Goal: Task Accomplishment & Management: Manage account settings

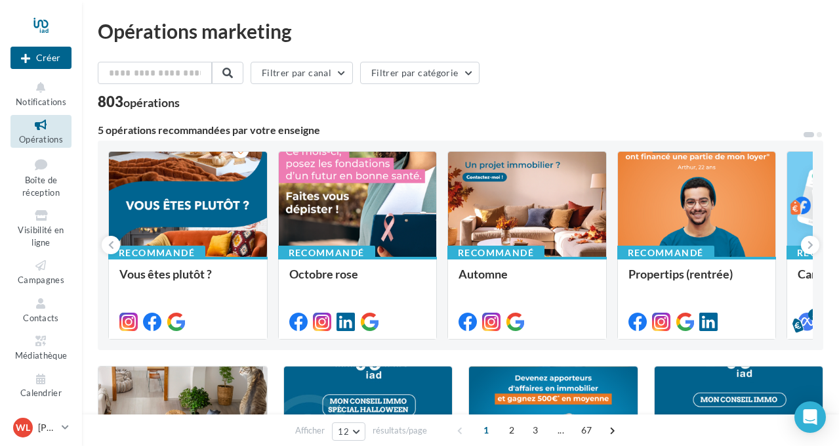
scroll to position [146, 0]
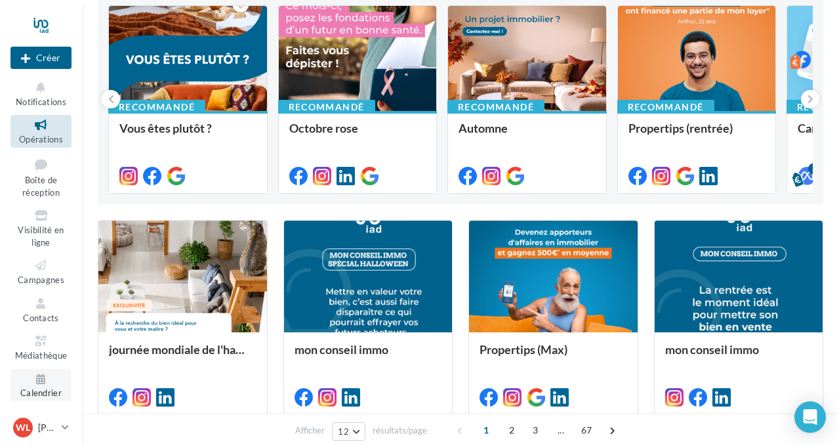
click at [41, 375] on icon at bounding box center [40, 378] width 53 height 15
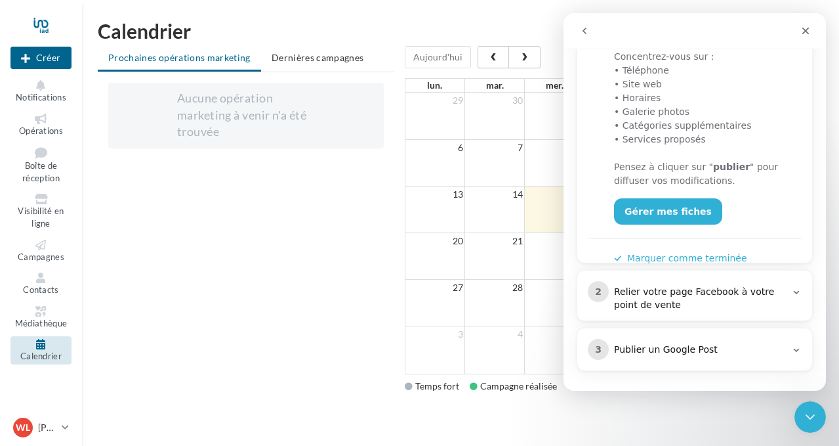
scroll to position [362, 0]
click at [673, 350] on div "Publier un Google Post" at bounding box center [700, 349] width 172 height 13
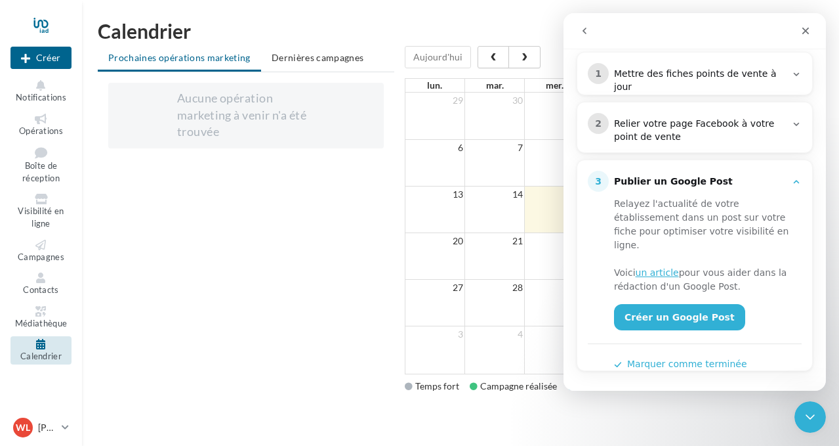
scroll to position [175, 0]
click at [681, 308] on link "Créer un Google Post" at bounding box center [679, 317] width 131 height 26
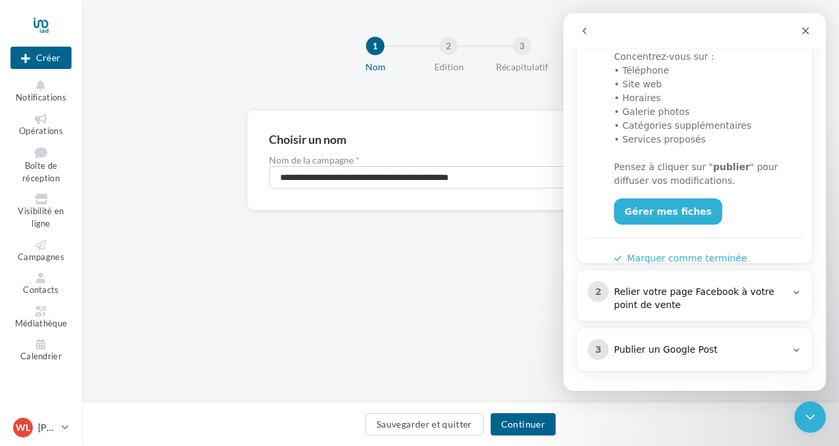
scroll to position [362, 0]
click at [56, 435] on div "WL William LEVEL william.level@iadfrance.fr" at bounding box center [34, 427] width 43 height 20
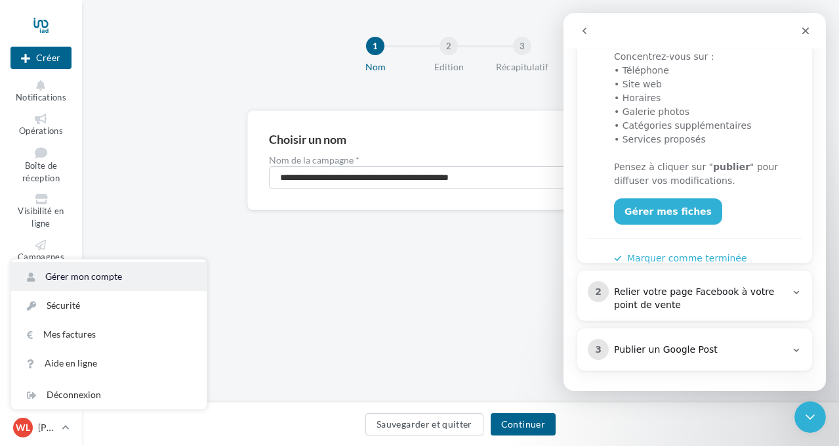
click at [110, 282] on link "Gérer mon compte" at bounding box center [109, 276] width 196 height 29
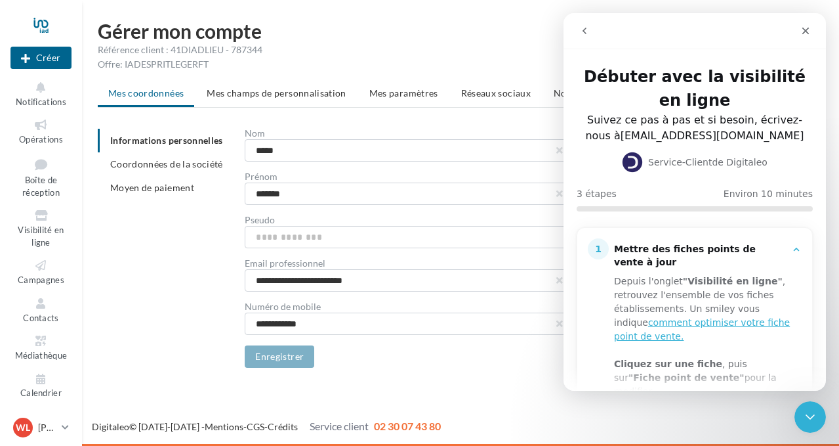
click at [125, 268] on div "**********" at bounding box center [466, 248] width 736 height 239
click at [415, 98] on span "Mes paramètres" at bounding box center [404, 92] width 69 height 11
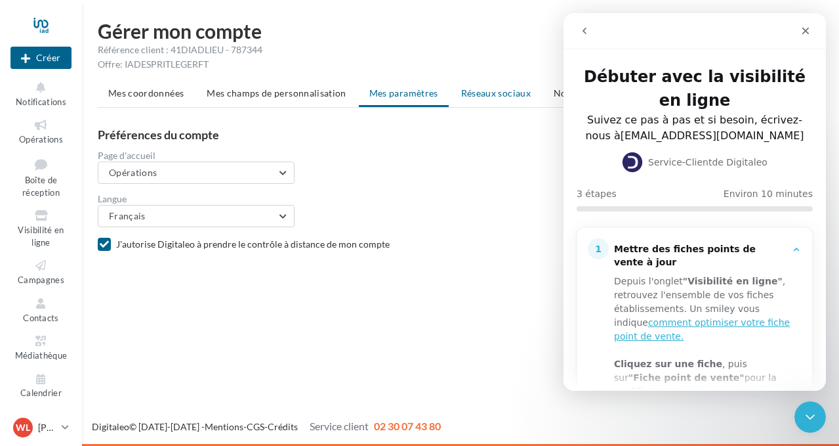
click at [484, 96] on span "Réseaux sociaux" at bounding box center [496, 92] width 70 height 11
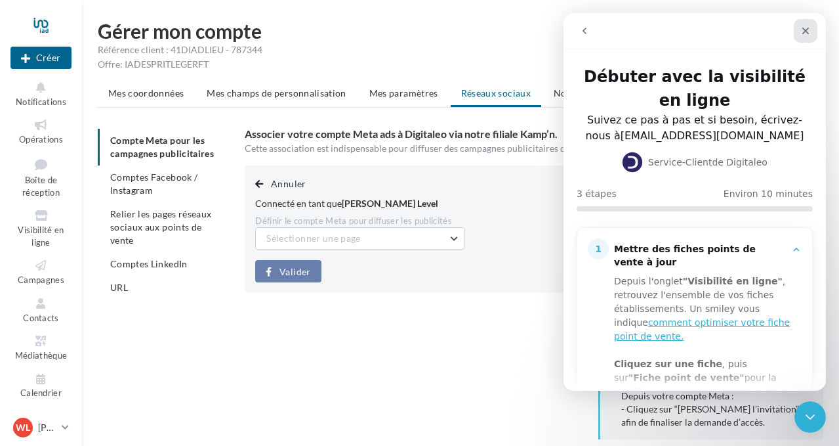
click at [809, 31] on icon "Fermer" at bounding box center [806, 31] width 11 height 11
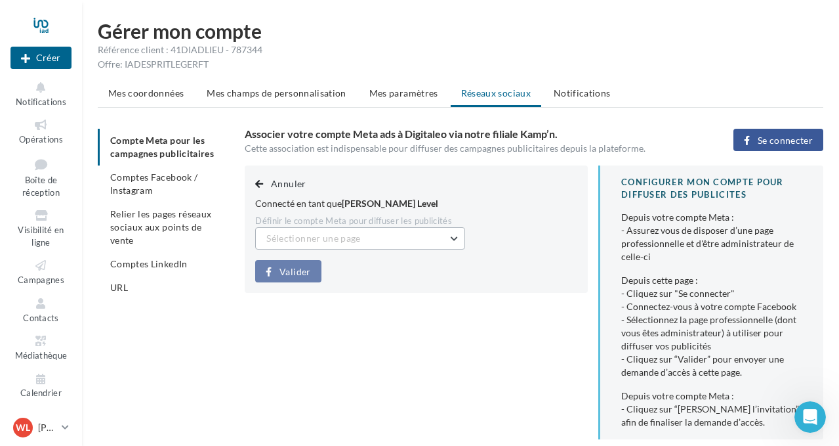
click at [454, 240] on button "Sélectionner une page" at bounding box center [360, 238] width 210 height 22
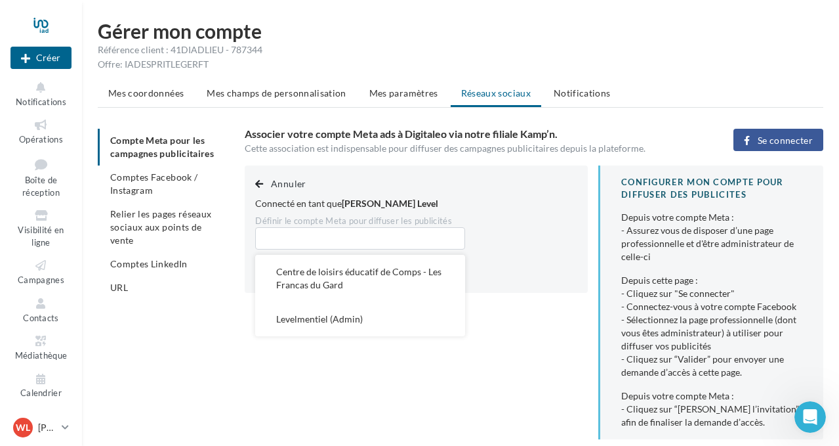
click at [454, 240] on input "text" at bounding box center [360, 238] width 210 height 22
click at [501, 174] on div "Annuler Connecté en tant que William Level Définir le compte Meta pour diffuser…" at bounding box center [416, 228] width 343 height 127
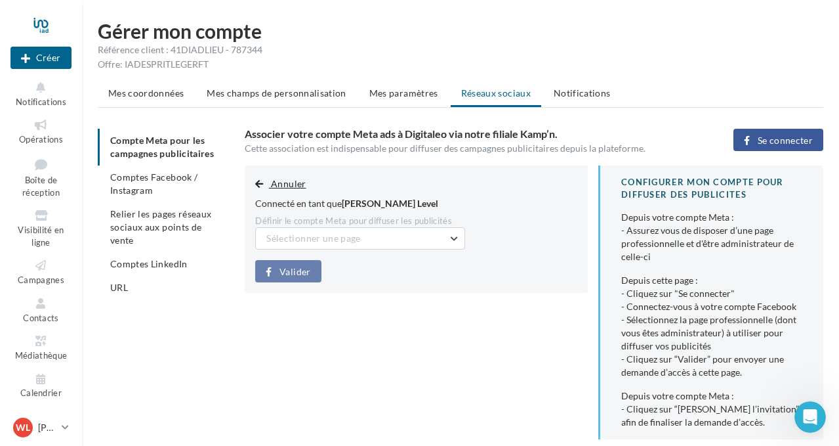
click at [273, 182] on span "Annuler" at bounding box center [288, 183] width 35 height 11
click at [169, 182] on li "Comptes Facebook / Instagram" at bounding box center [166, 183] width 137 height 37
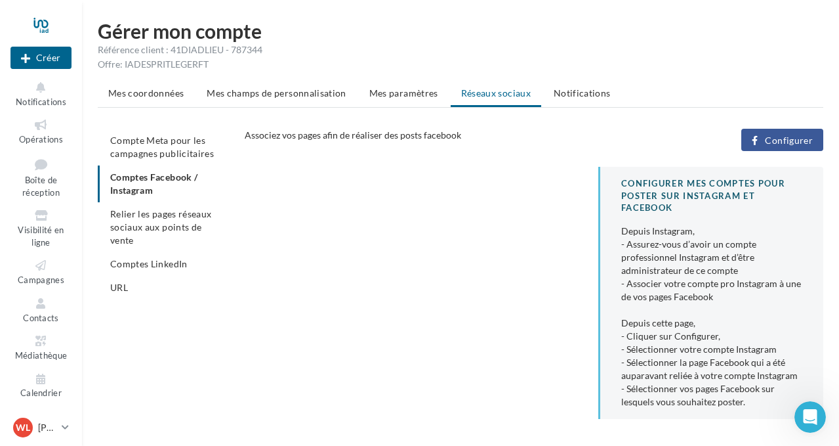
click at [801, 141] on span "Configurer" at bounding box center [789, 140] width 48 height 11
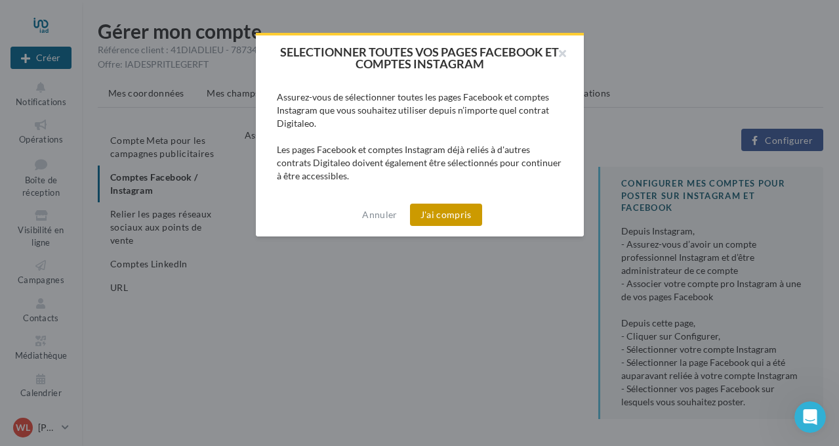
click at [461, 211] on button "J'ai compris" at bounding box center [446, 214] width 72 height 22
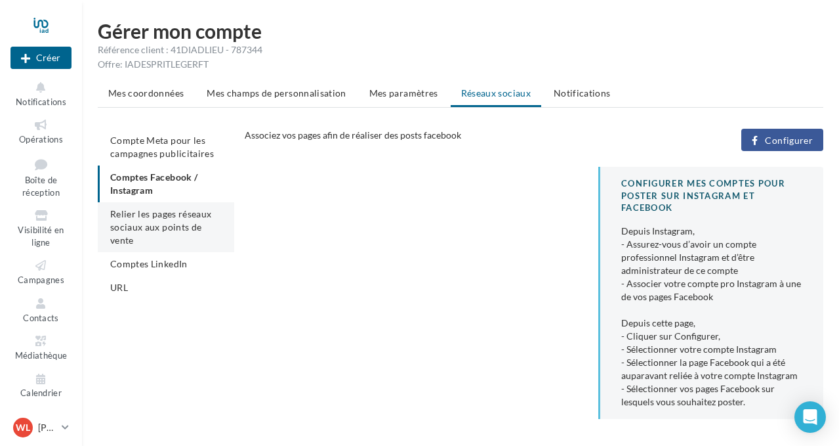
click at [148, 223] on span "Relier les pages réseaux sociaux aux points de vente" at bounding box center [160, 226] width 101 height 37
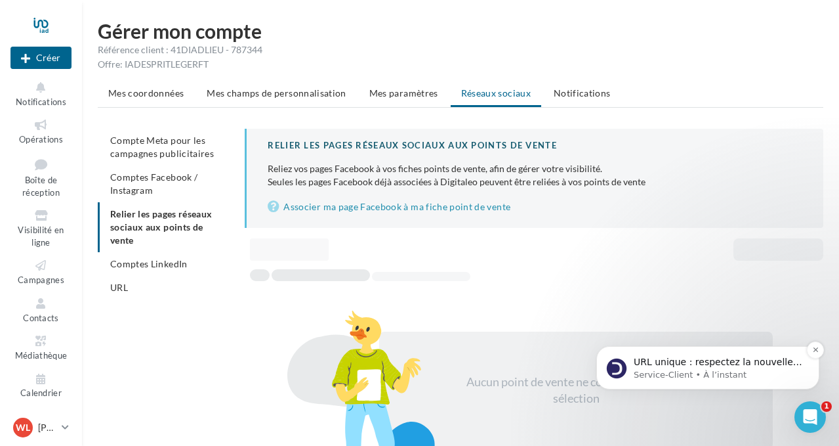
click at [742, 363] on span "URL unique : respectez la nouvelle exigence de Google Google exige désormais qu…" at bounding box center [718, 433] width 169 height 154
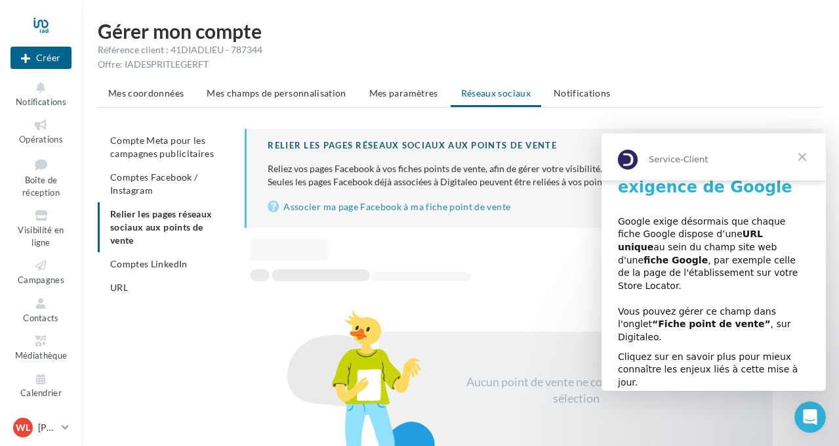
scroll to position [45, 0]
click at [501, 244] on div at bounding box center [466, 251] width 442 height 26
click at [804, 157] on span "Fermer" at bounding box center [802, 156] width 47 height 47
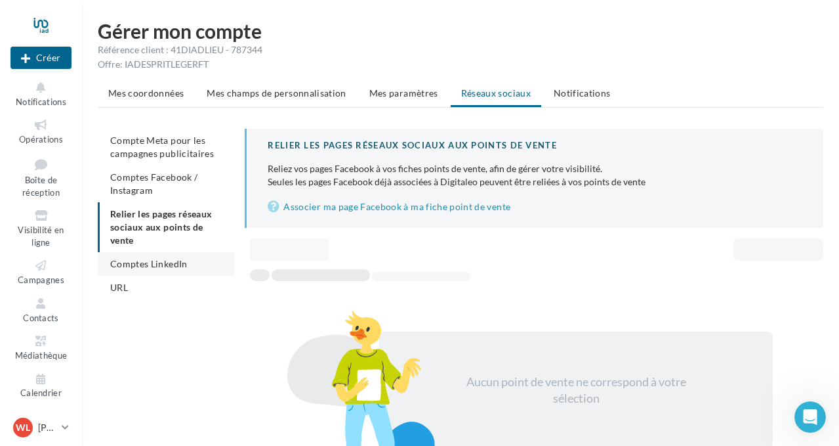
scroll to position [0, 0]
click at [132, 266] on span "Comptes LinkedIn" at bounding box center [148, 263] width 77 height 11
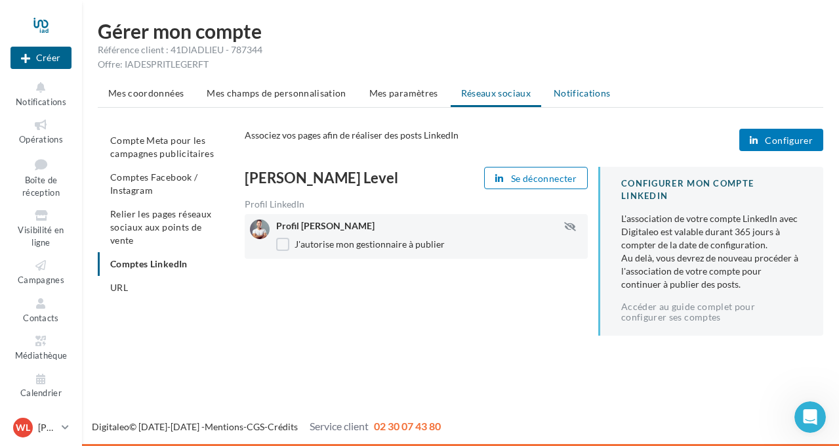
click at [585, 95] on span "Notifications" at bounding box center [582, 92] width 57 height 11
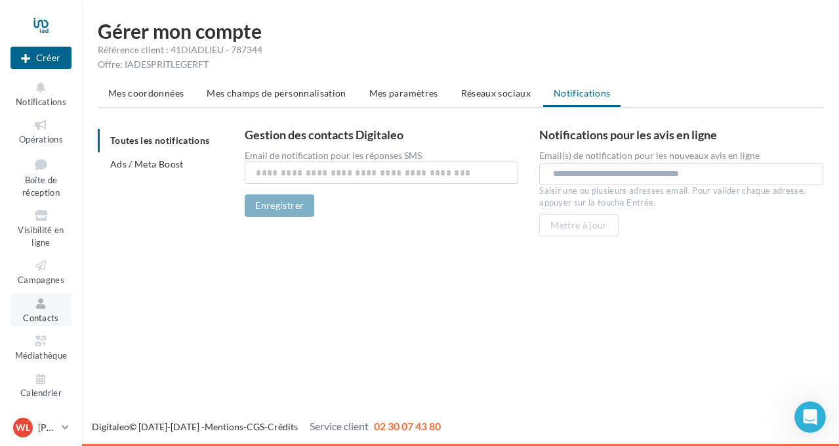
click at [41, 299] on icon at bounding box center [40, 303] width 53 height 15
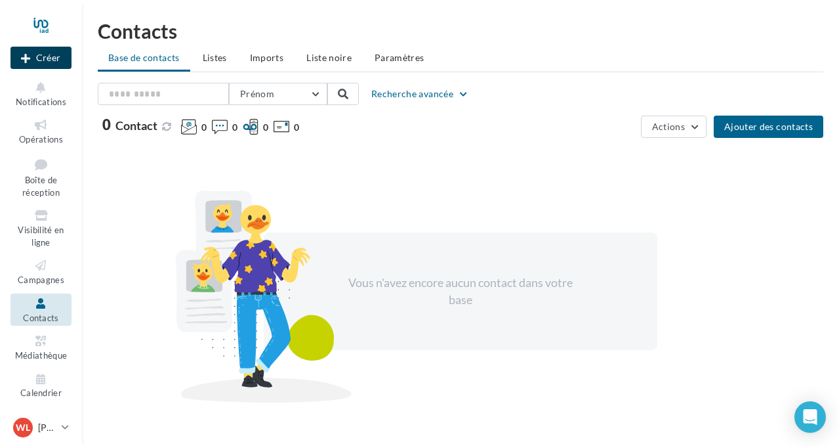
click at [51, 58] on button "Créer" at bounding box center [41, 58] width 61 height 22
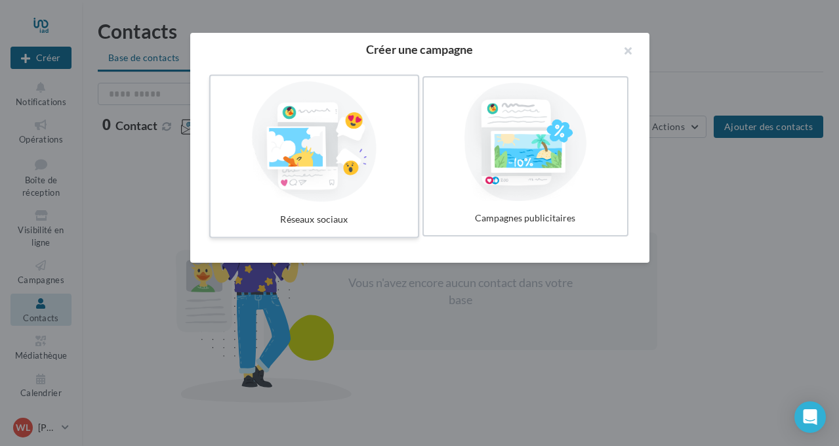
click at [291, 161] on div at bounding box center [314, 141] width 197 height 121
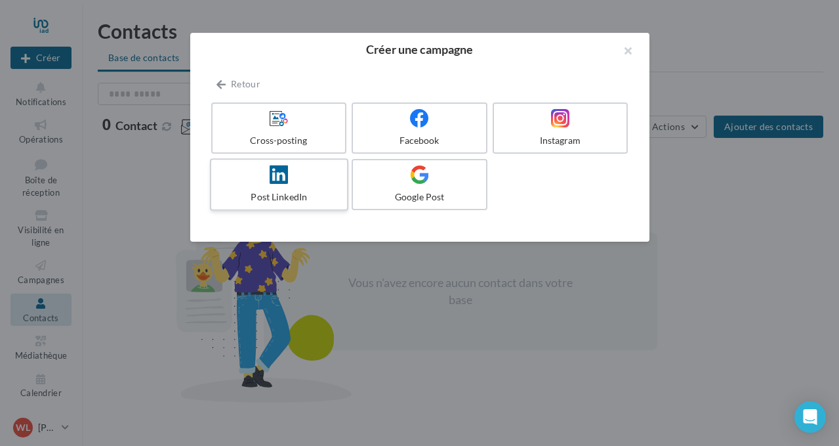
click at [294, 188] on label "Post LinkedIn" at bounding box center [278, 184] width 138 height 53
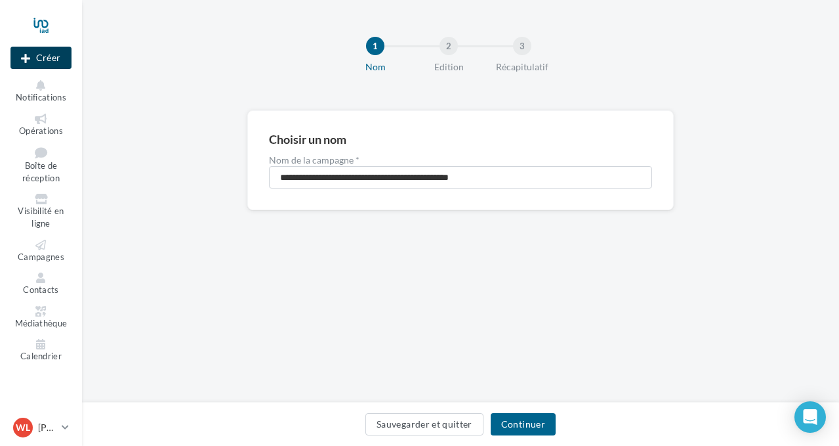
click at [47, 56] on button "Créer" at bounding box center [41, 58] width 61 height 22
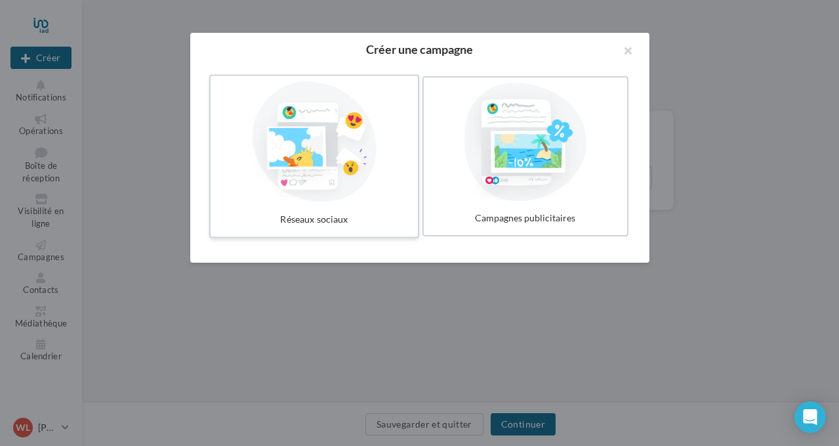
click at [304, 183] on div at bounding box center [314, 141] width 197 height 121
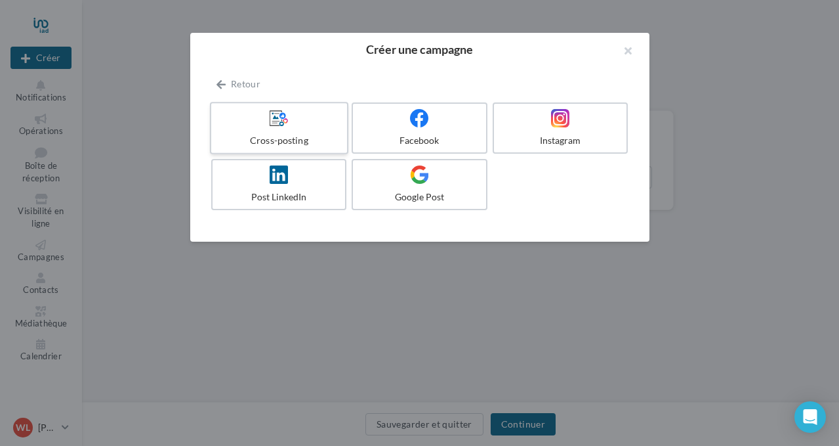
click at [280, 136] on div "Cross-posting" at bounding box center [279, 140] width 125 height 13
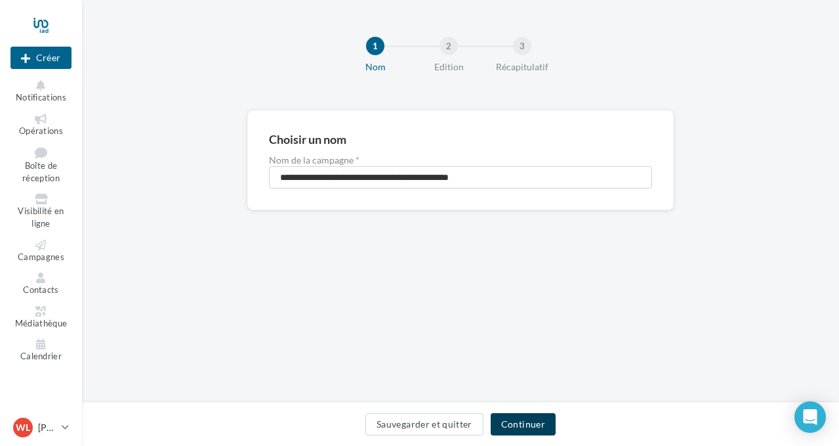
click at [530, 417] on button "Continuer" at bounding box center [523, 424] width 65 height 22
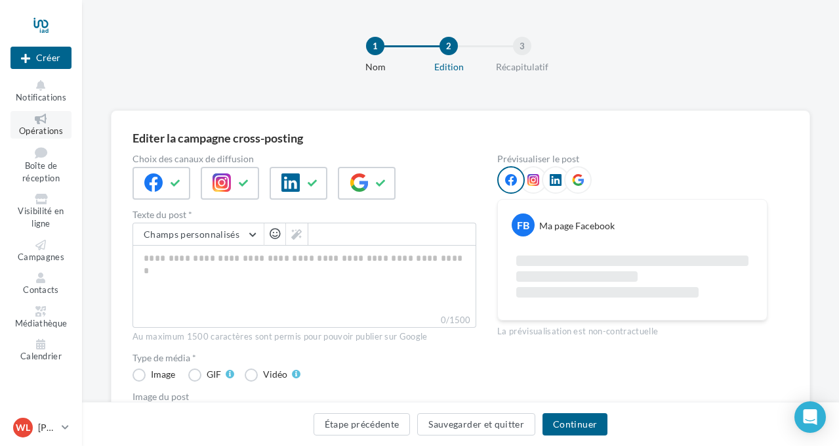
click at [39, 136] on link "Opérations" at bounding box center [41, 125] width 61 height 28
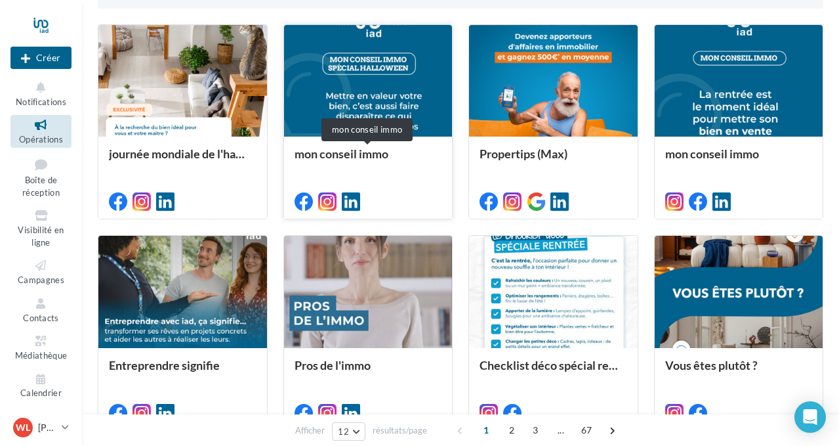
scroll to position [339, 0]
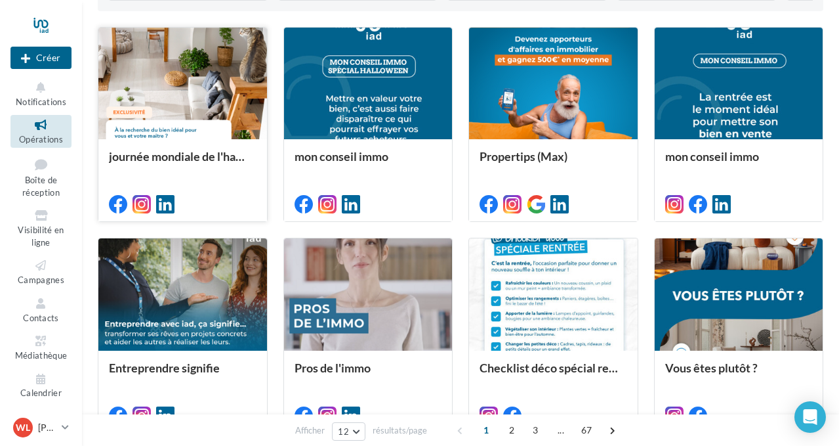
click at [207, 100] on div at bounding box center [182, 85] width 169 height 114
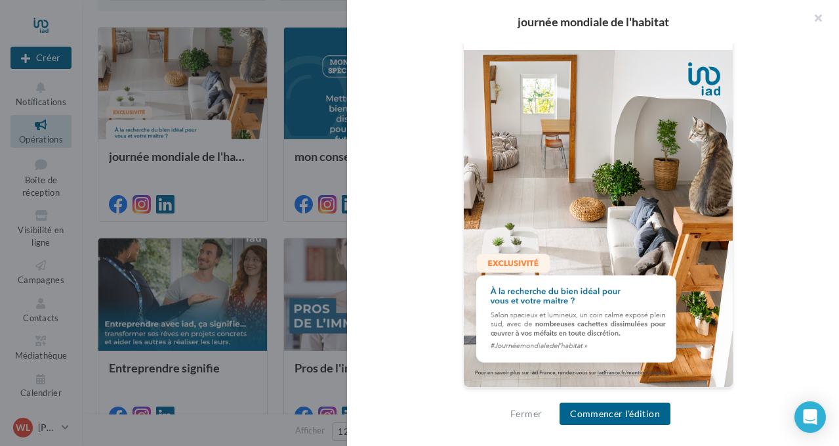
scroll to position [475, 0]
click at [610, 413] on button "Commencer l'édition" at bounding box center [615, 413] width 111 height 22
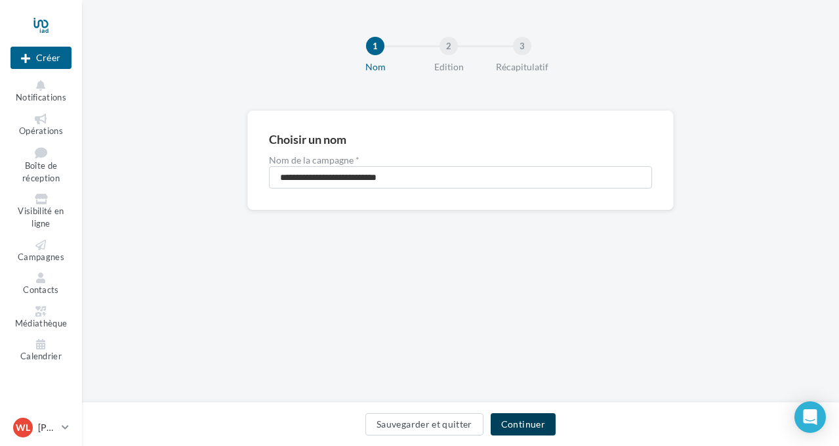
click at [513, 427] on button "Continuer" at bounding box center [523, 424] width 65 height 22
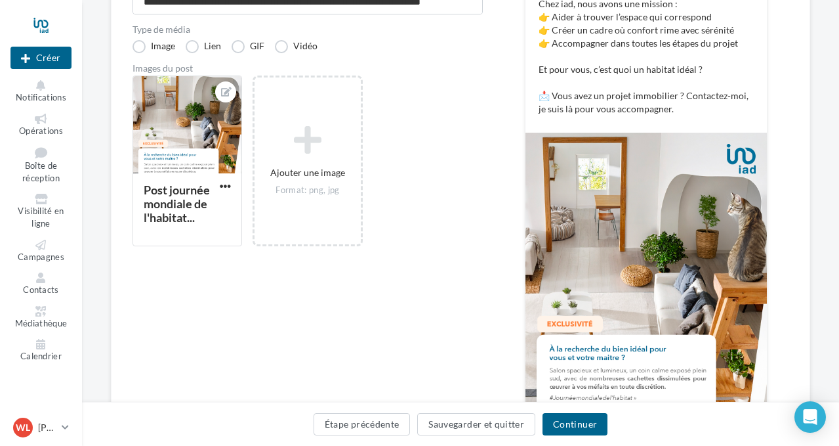
scroll to position [308, 0]
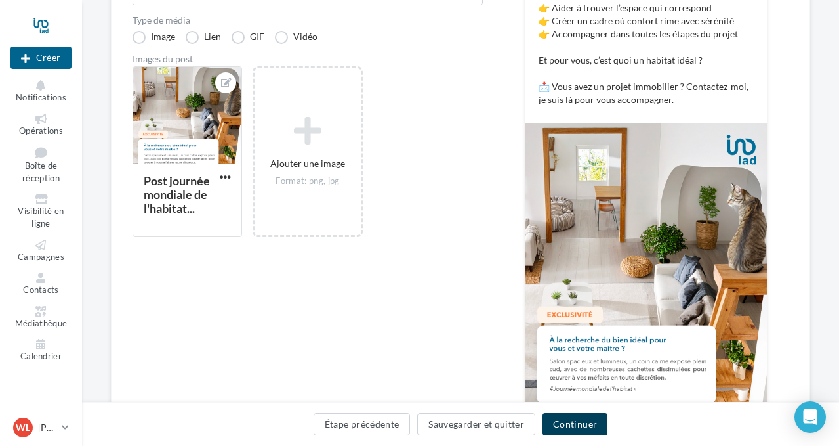
click at [570, 430] on button "Continuer" at bounding box center [575, 424] width 65 height 22
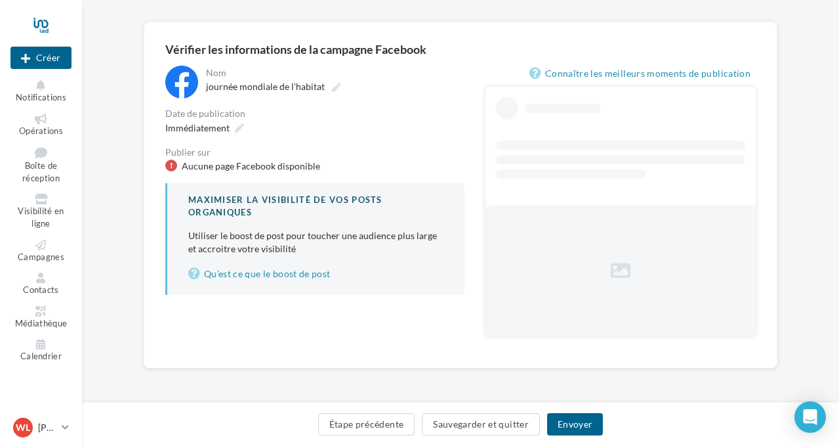
scroll to position [35, 0]
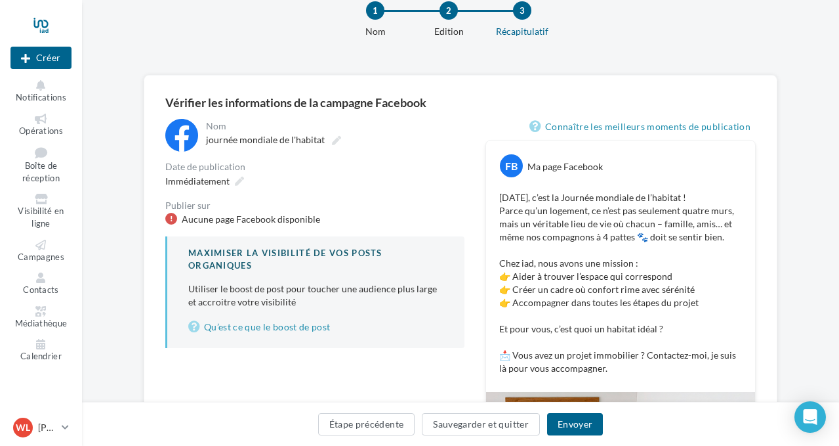
click at [236, 217] on div "Aucune page Facebook disponible" at bounding box center [251, 219] width 138 height 13
click at [582, 427] on button "Envoyer" at bounding box center [575, 424] width 56 height 22
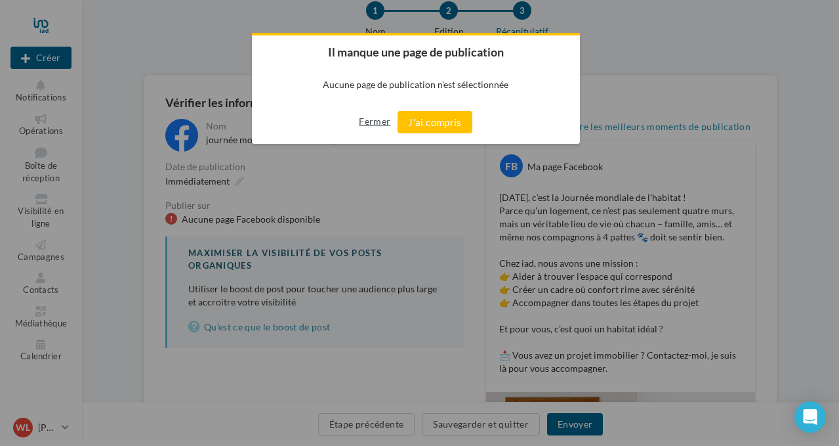
click at [378, 119] on button "Fermer" at bounding box center [375, 121] width 32 height 21
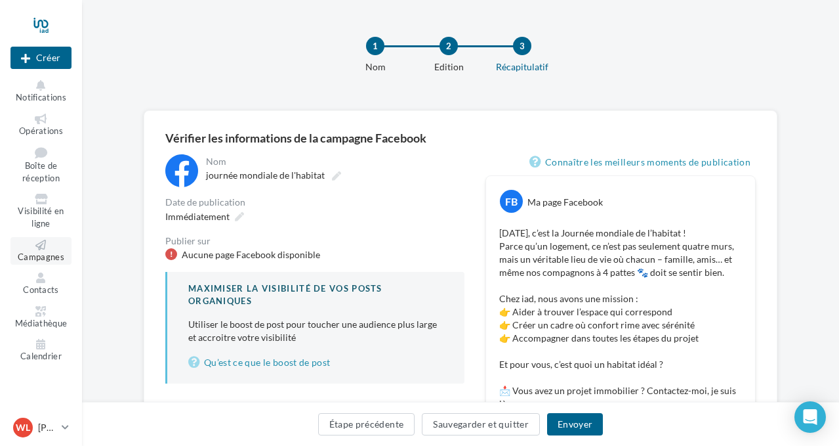
scroll to position [0, 0]
click at [60, 429] on link "WL William LEVEL william.level@iadfrance.fr" at bounding box center [41, 427] width 61 height 25
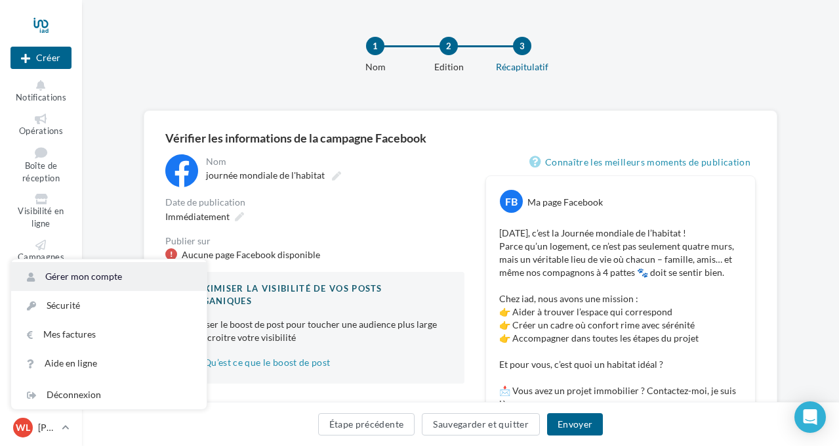
click at [106, 277] on link "Gérer mon compte" at bounding box center [109, 276] width 196 height 29
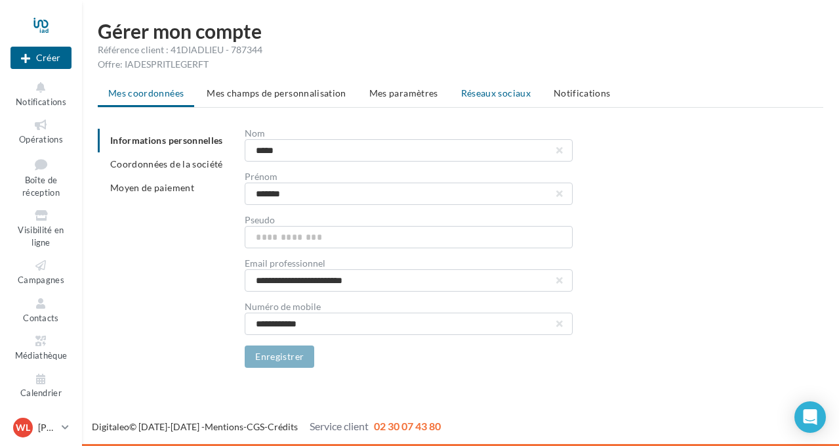
click at [496, 98] on span "Réseaux sociaux" at bounding box center [496, 92] width 70 height 11
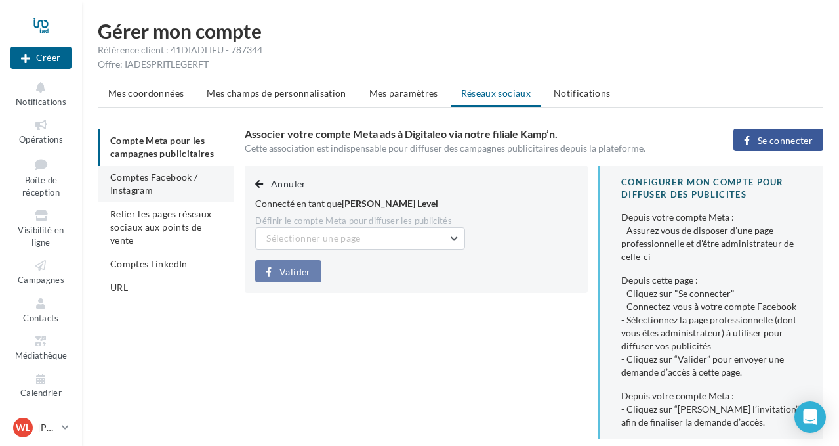
click at [167, 185] on li "Comptes Facebook / Instagram" at bounding box center [166, 183] width 137 height 37
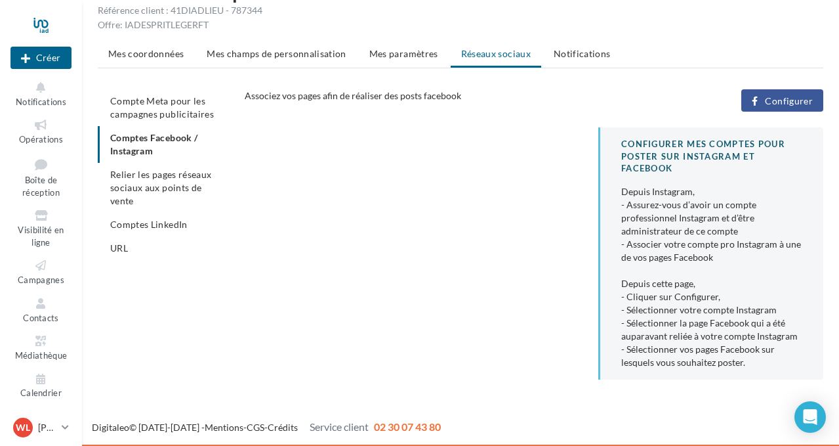
scroll to position [39, 0]
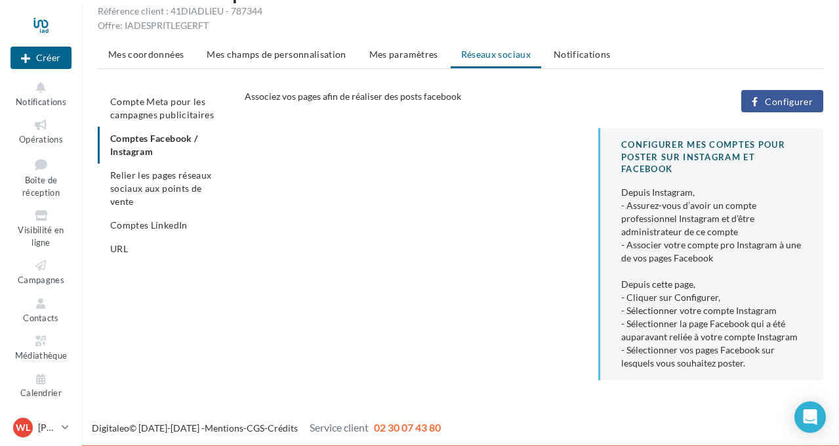
click at [784, 104] on span "Configurer" at bounding box center [789, 101] width 48 height 11
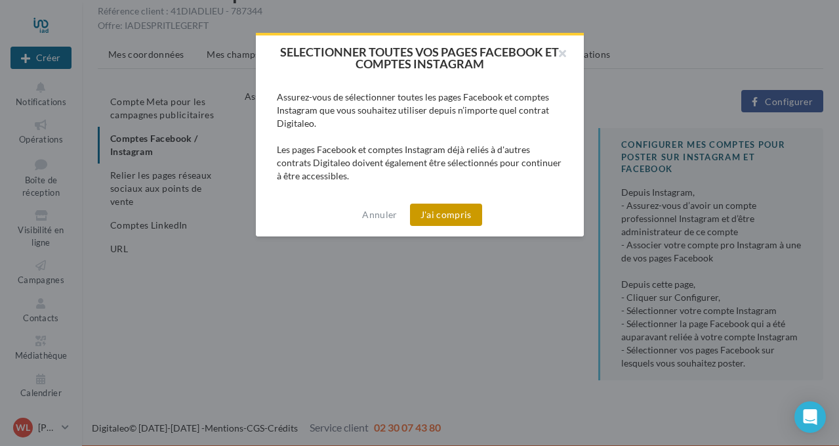
click at [444, 211] on button "J'ai compris" at bounding box center [446, 214] width 72 height 22
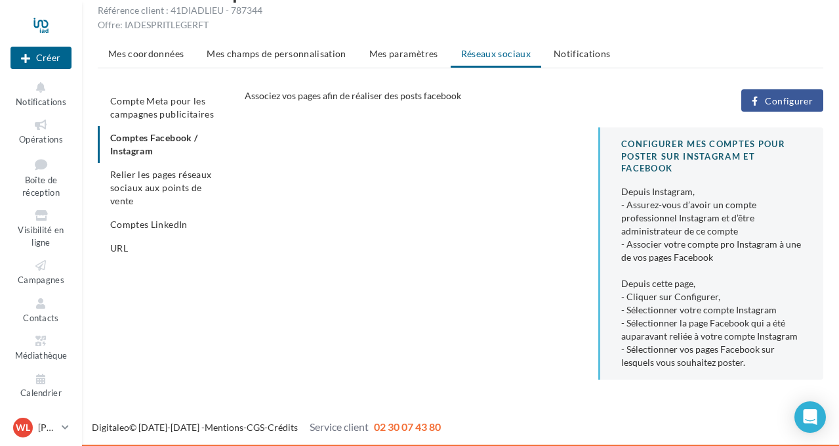
scroll to position [39, 0]
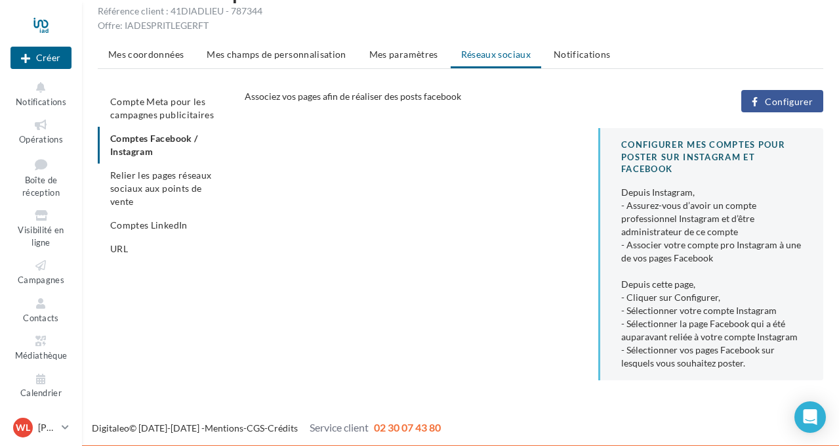
click at [319, 92] on span "Associez vos pages afin de réaliser des posts facebook" at bounding box center [353, 96] width 217 height 11
click at [578, 60] on li "Notifications" at bounding box center [582, 55] width 78 height 24
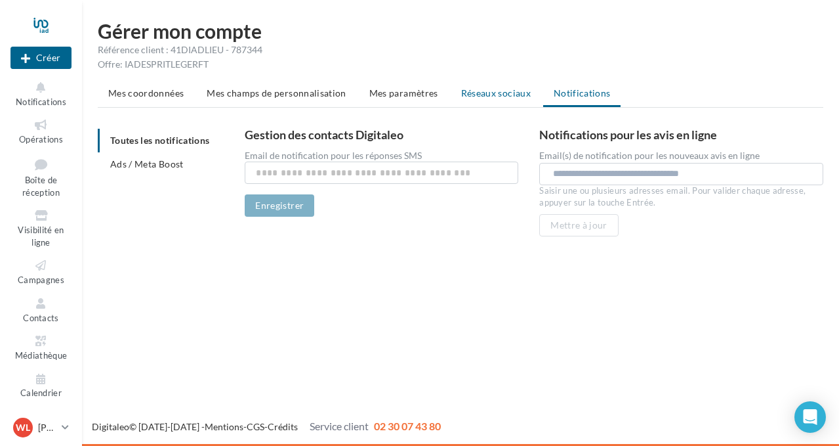
click at [485, 93] on span "Réseaux sociaux" at bounding box center [496, 92] width 70 height 11
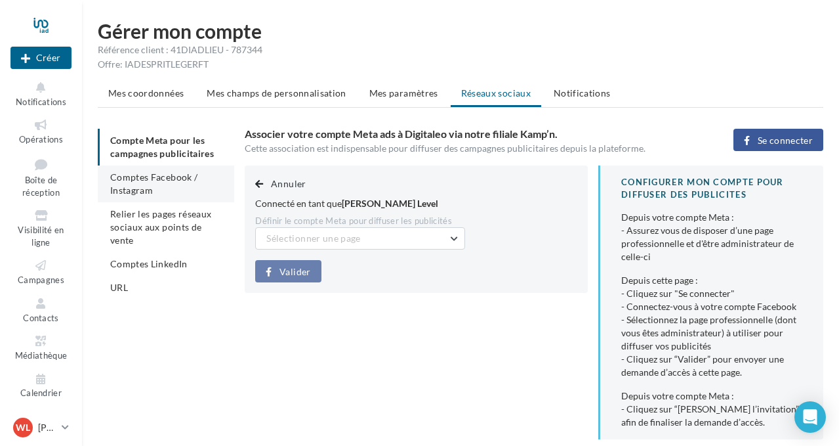
click at [172, 171] on li "Comptes Facebook / Instagram" at bounding box center [166, 183] width 137 height 37
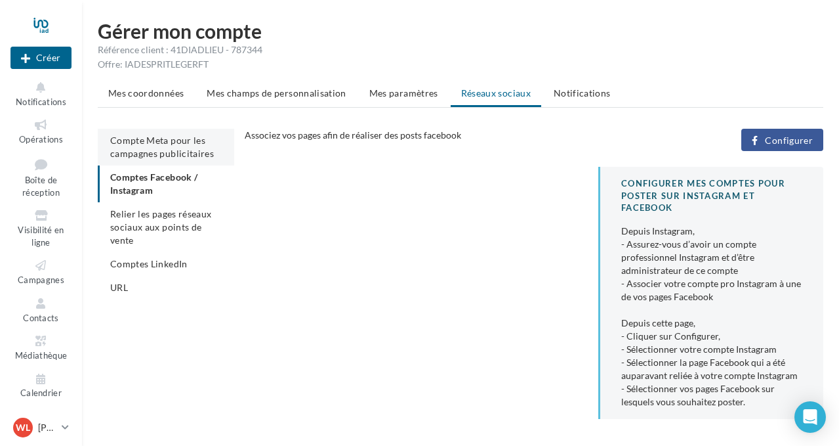
click at [197, 151] on span "Compte Meta pour les campagnes publicitaires" at bounding box center [162, 147] width 104 height 24
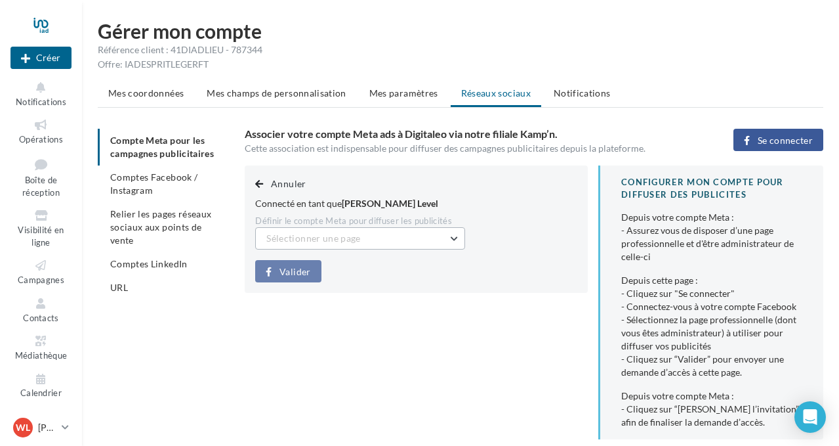
click at [450, 239] on button "Sélectionner une page" at bounding box center [360, 238] width 210 height 22
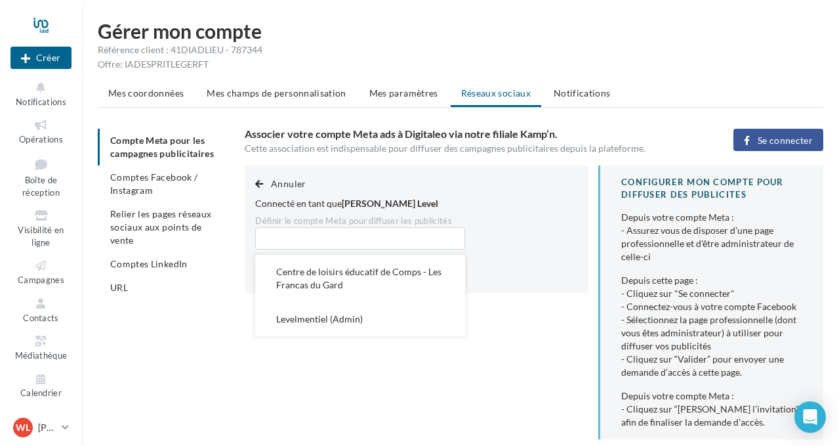
click at [450, 239] on input "text" at bounding box center [360, 238] width 210 height 22
click at [597, 190] on div "Annuler Connecté en tant que William Level Définir le compte Meta pour diffuser…" at bounding box center [422, 228] width 354 height 127
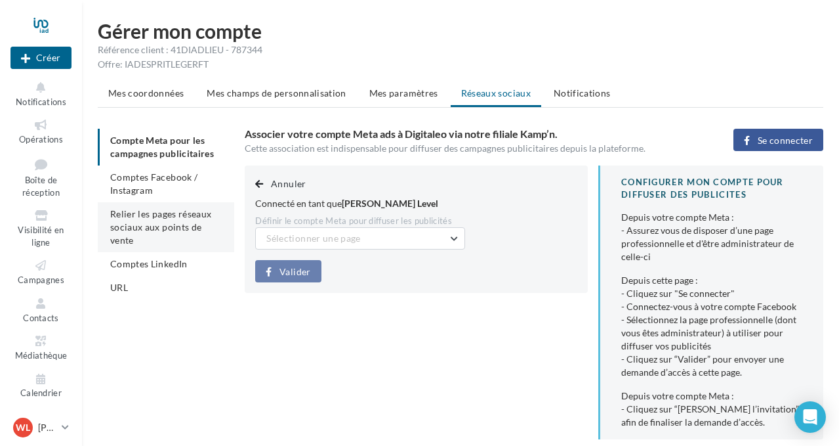
click at [183, 225] on span "Relier les pages réseaux sociaux aux points de vente" at bounding box center [160, 226] width 101 height 37
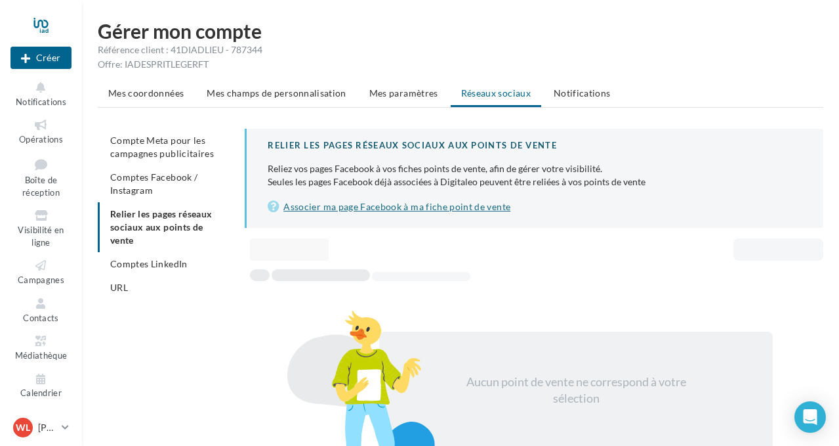
click at [457, 207] on link "Associer ma page Facebook à ma fiche point de vente" at bounding box center [535, 207] width 535 height 16
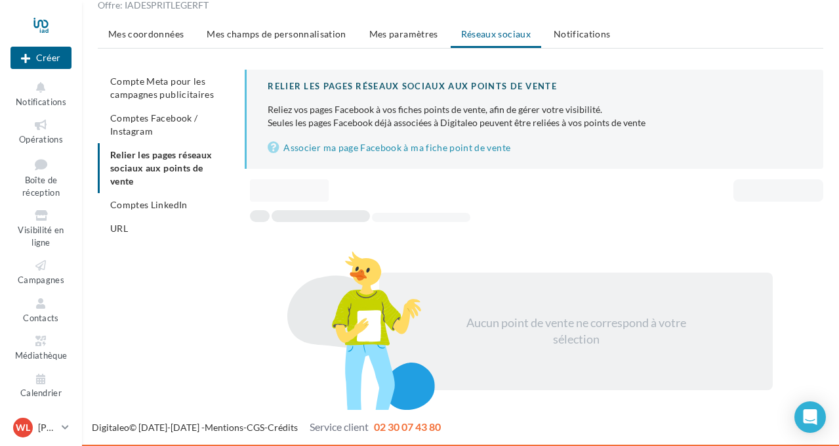
scroll to position [58, 0]
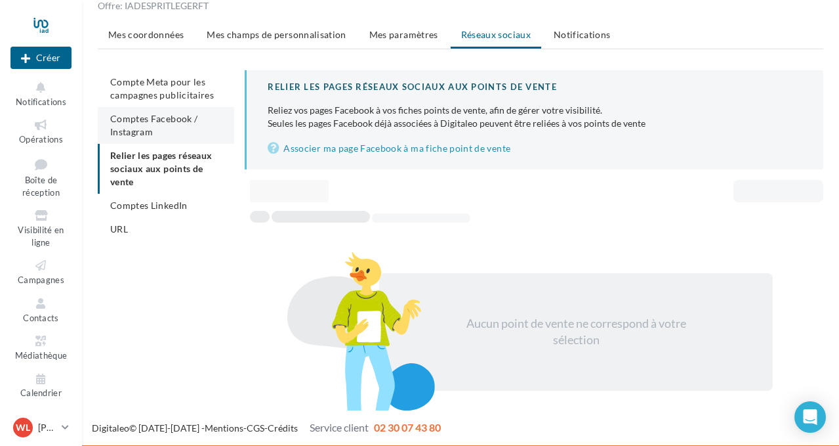
click at [156, 119] on span "Comptes Facebook / Instagram" at bounding box center [153, 125] width 87 height 24
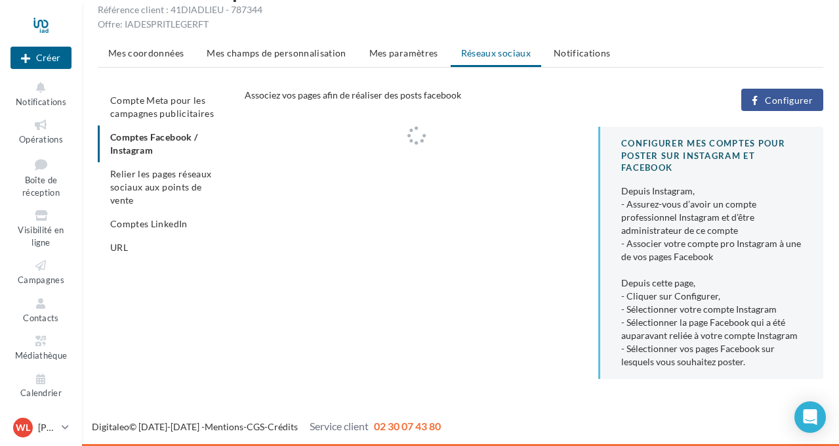
scroll to position [39, 0]
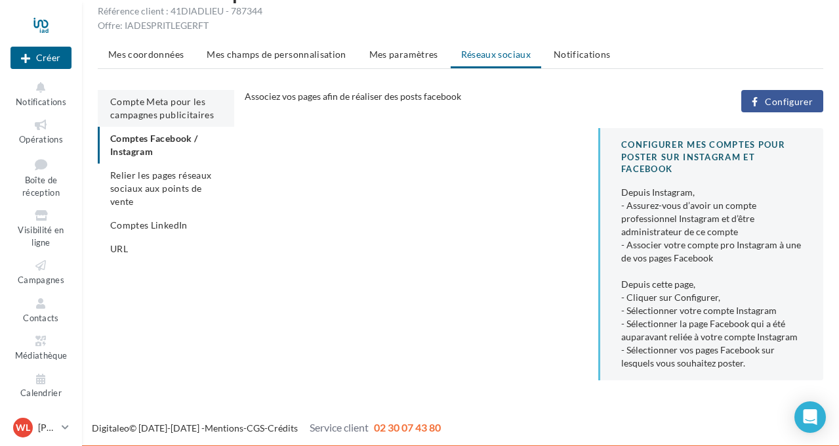
click at [163, 104] on span "Compte Meta pour les campagnes publicitaires" at bounding box center [162, 108] width 104 height 24
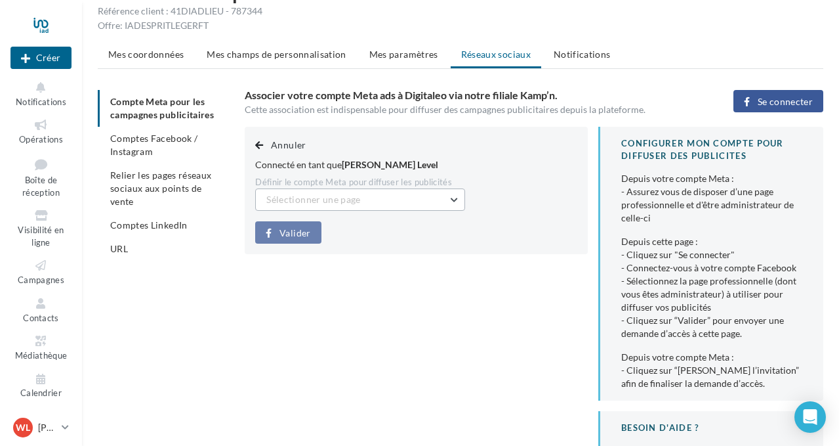
click at [431, 197] on button "Sélectionner une page" at bounding box center [360, 199] width 210 height 22
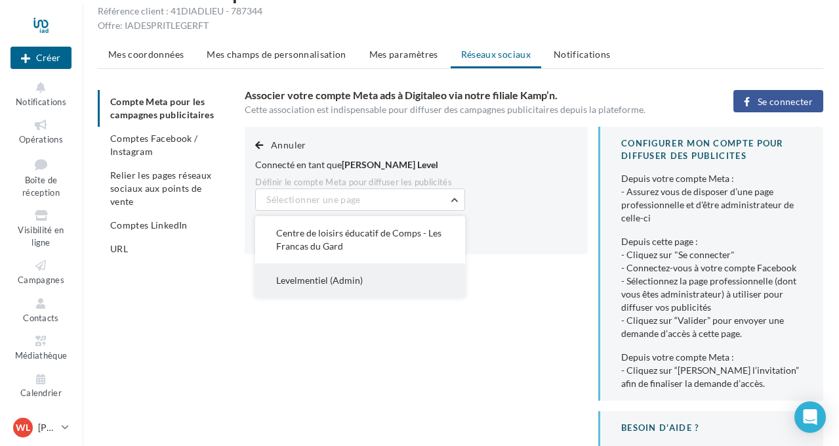
click at [383, 285] on div "Annuler Connecté en tant que William Level Définir le compte Meta pour diffuser…" at bounding box center [539, 335] width 589 height 417
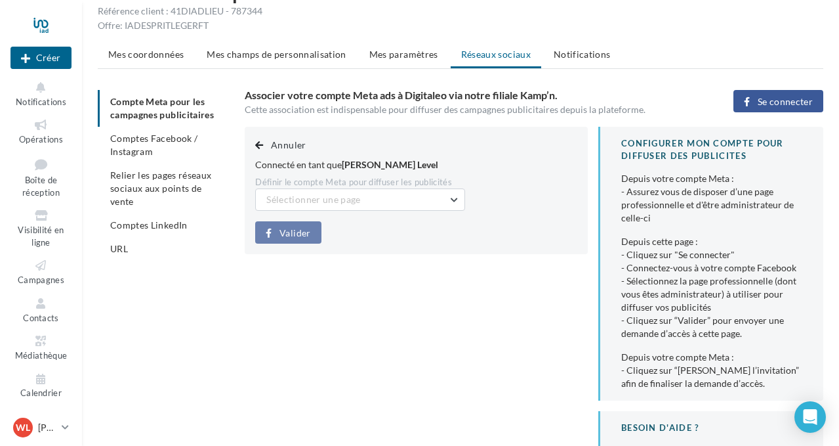
click at [421, 230] on div "Valider" at bounding box center [416, 232] width 322 height 22
click at [440, 199] on button "Sélectionner une page" at bounding box center [360, 199] width 210 height 22
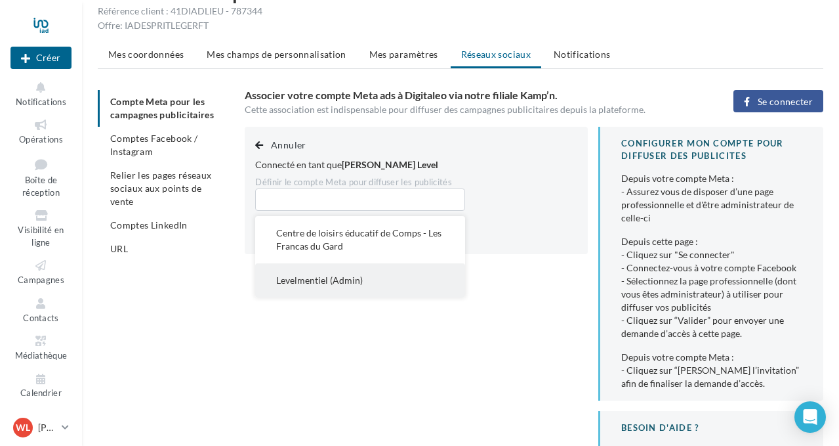
click at [367, 273] on div "Annuler Connecté en tant que William Level Définir le compte Meta pour diffuser…" at bounding box center [539, 335] width 589 height 417
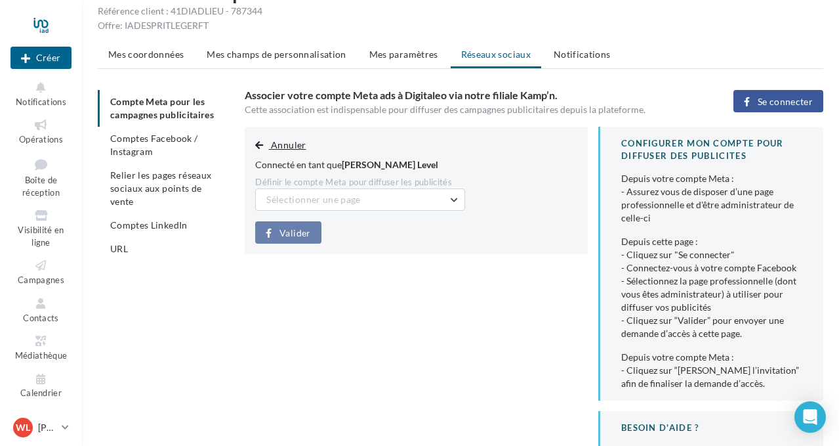
click at [278, 152] on button "Annuler" at bounding box center [283, 145] width 56 height 16
click at [805, 102] on span "Se connecter" at bounding box center [785, 101] width 55 height 11
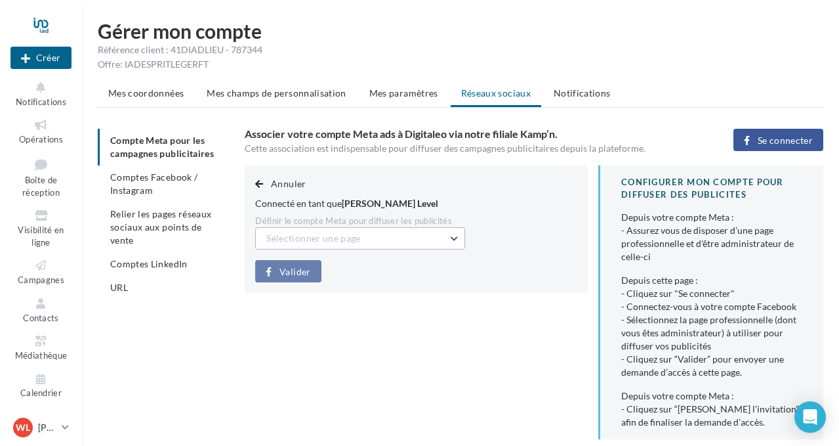
click at [438, 234] on button "Sélectionner une page" at bounding box center [360, 238] width 210 height 22
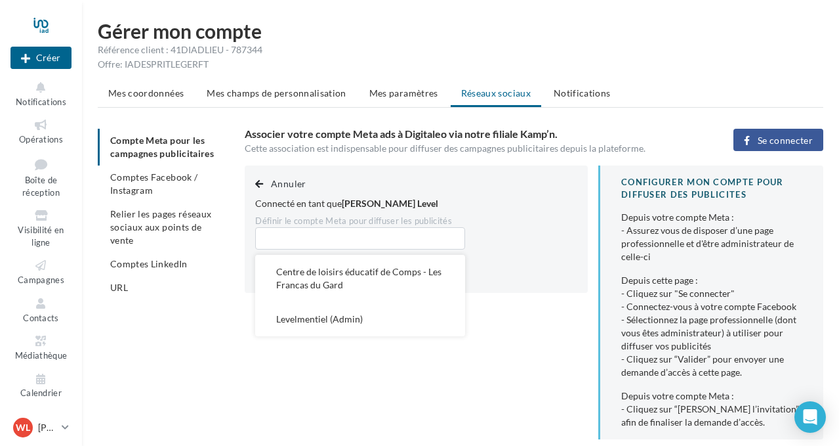
click at [438, 234] on input "text" at bounding box center [360, 238] width 210 height 22
click at [522, 203] on div "Connecté en tant que [PERSON_NAME]" at bounding box center [416, 203] width 322 height 13
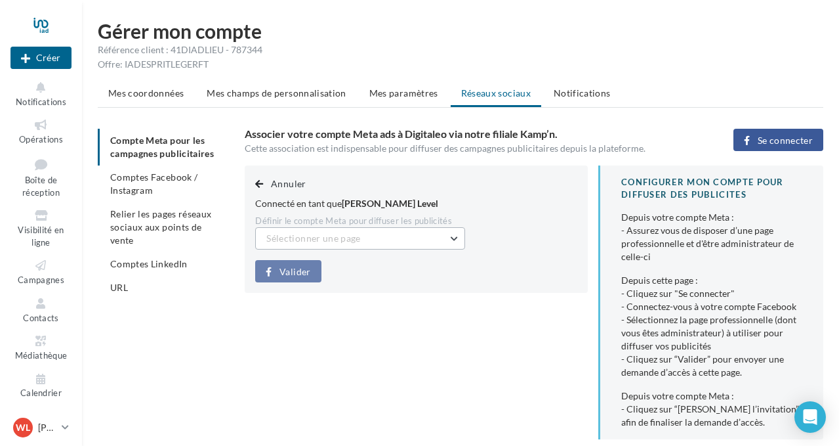
click at [356, 240] on span "Sélectionner une page" at bounding box center [313, 237] width 94 height 11
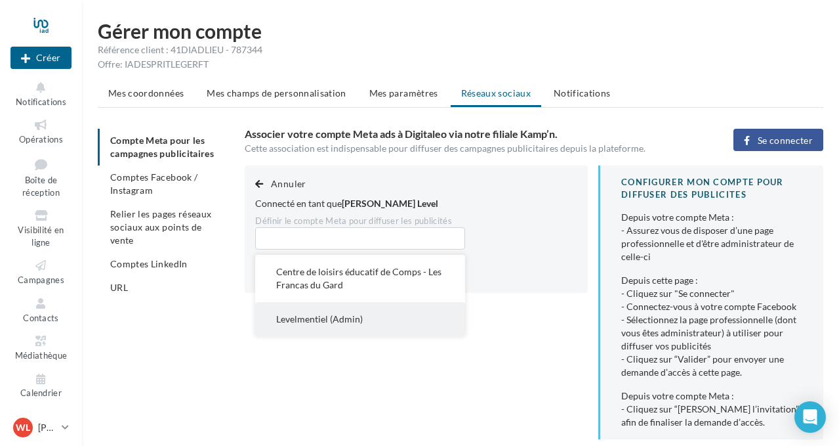
click at [328, 313] on span "Levelmentiel (Admin)" at bounding box center [319, 318] width 87 height 11
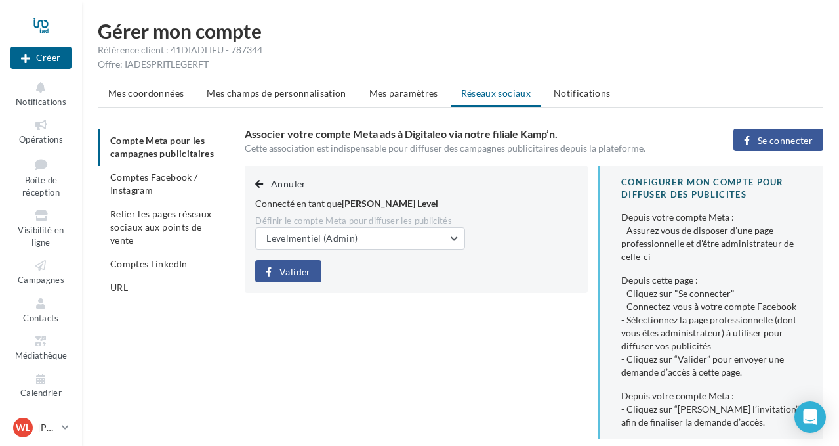
click at [294, 272] on span "Valider" at bounding box center [295, 271] width 31 height 11
click at [282, 182] on span "Annuler" at bounding box center [288, 183] width 35 height 11
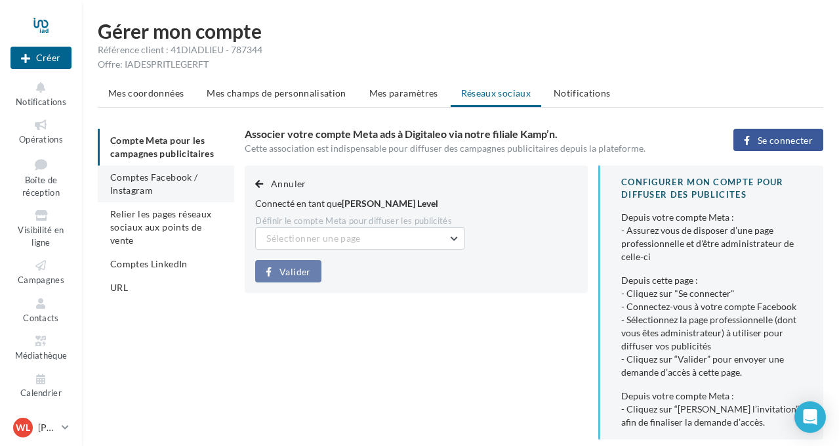
click at [188, 185] on li "Comptes Facebook / Instagram" at bounding box center [166, 183] width 137 height 37
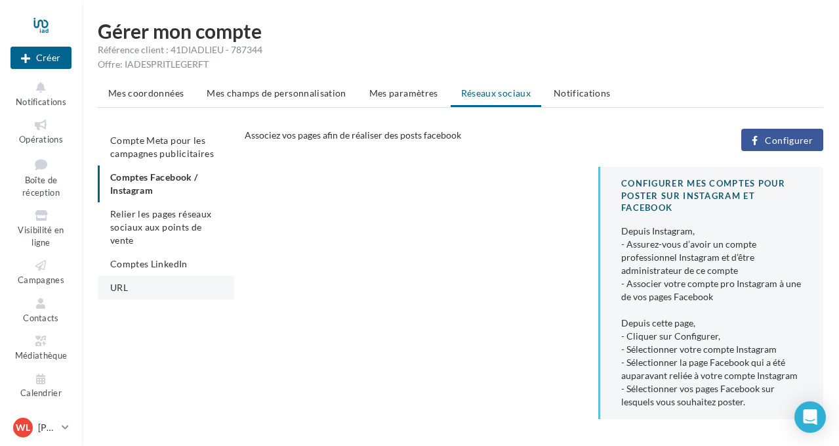
click at [142, 289] on li "URL" at bounding box center [166, 288] width 137 height 24
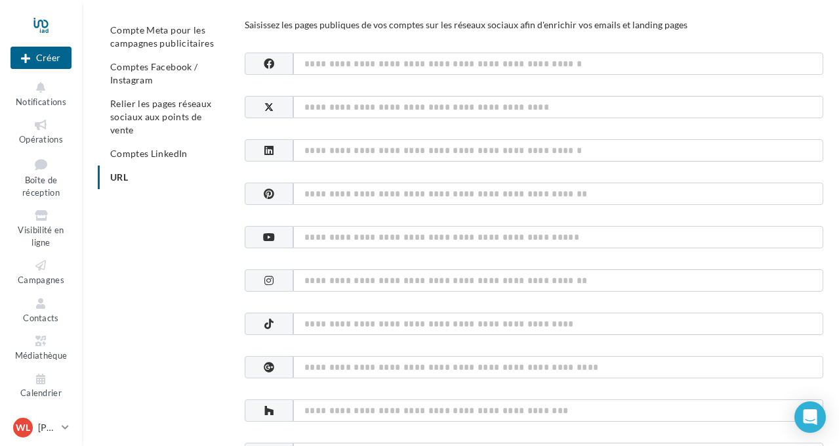
scroll to position [111, 0]
click at [431, 286] on input at bounding box center [558, 279] width 530 height 22
paste input "**********"
type input "**********"
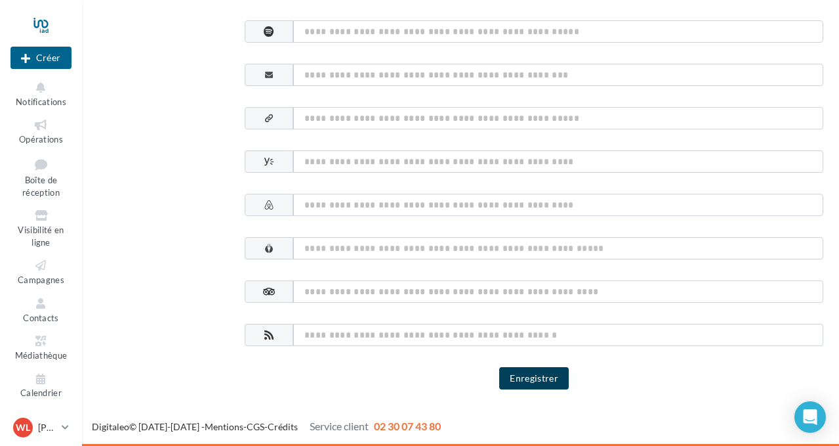
scroll to position [749, 0]
click at [542, 374] on button "Enregistrer" at bounding box center [534, 378] width 70 height 22
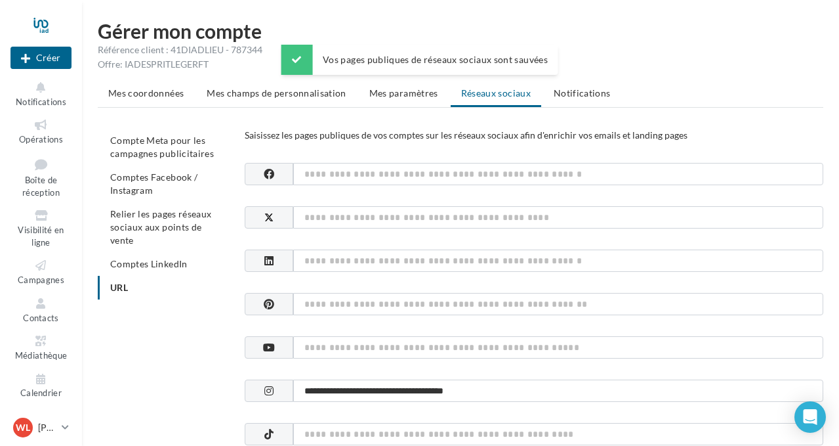
scroll to position [0, 0]
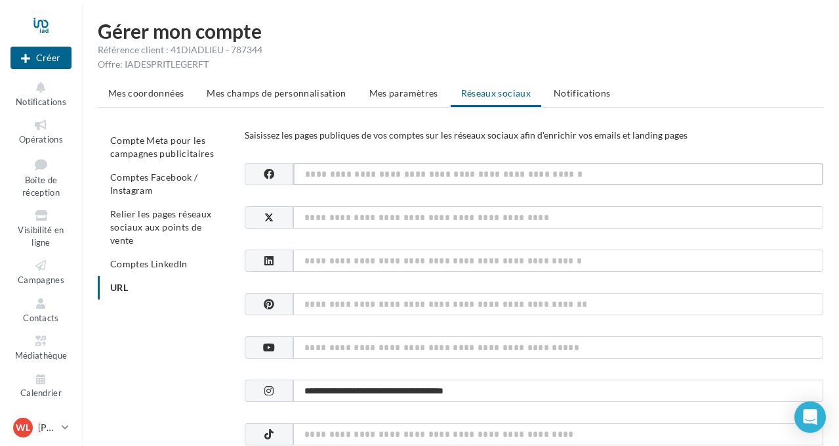
click at [362, 177] on input at bounding box center [558, 174] width 530 height 22
paste input "**********"
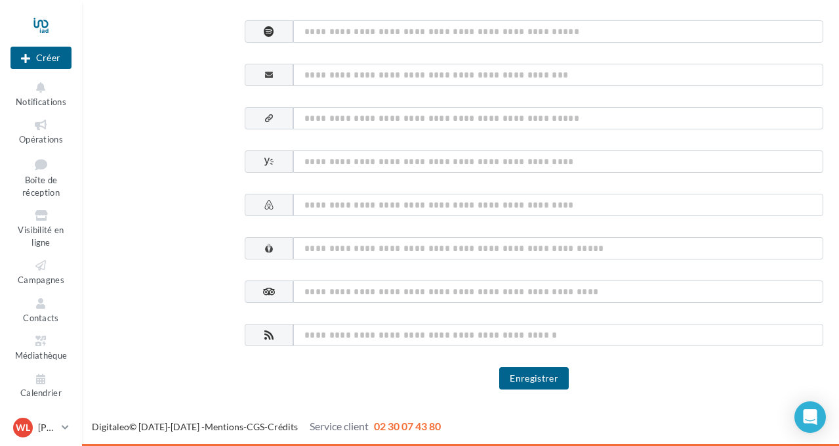
scroll to position [749, 0]
type input "**********"
click at [547, 374] on button "Enregistrer" at bounding box center [534, 378] width 70 height 22
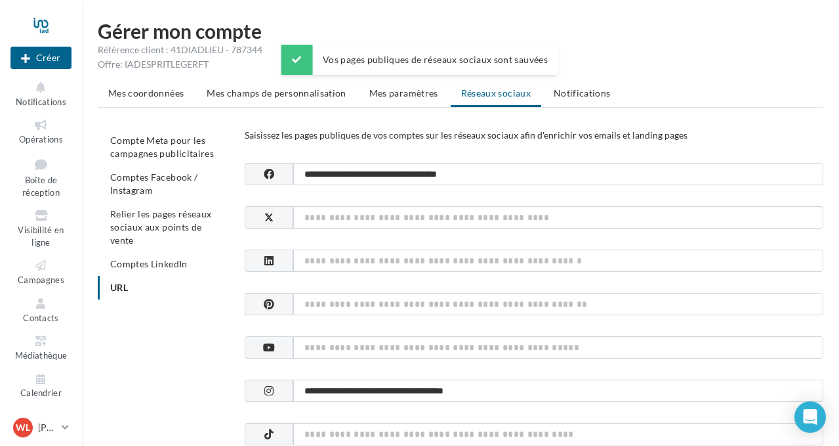
scroll to position [0, 0]
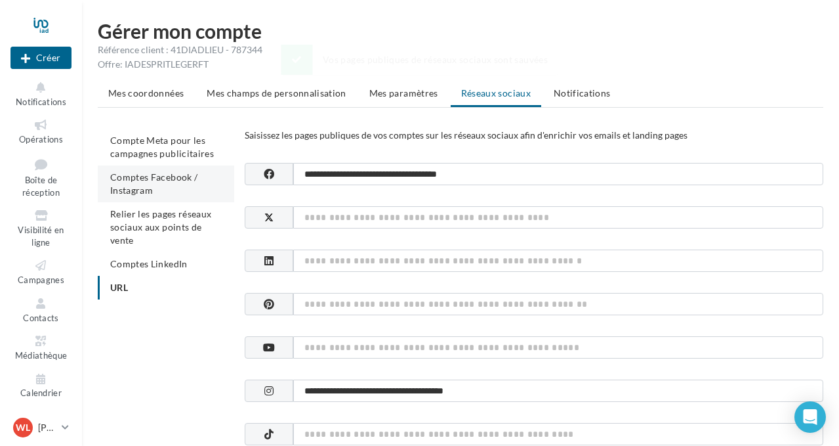
click at [189, 173] on span "Comptes Facebook / Instagram" at bounding box center [153, 183] width 87 height 24
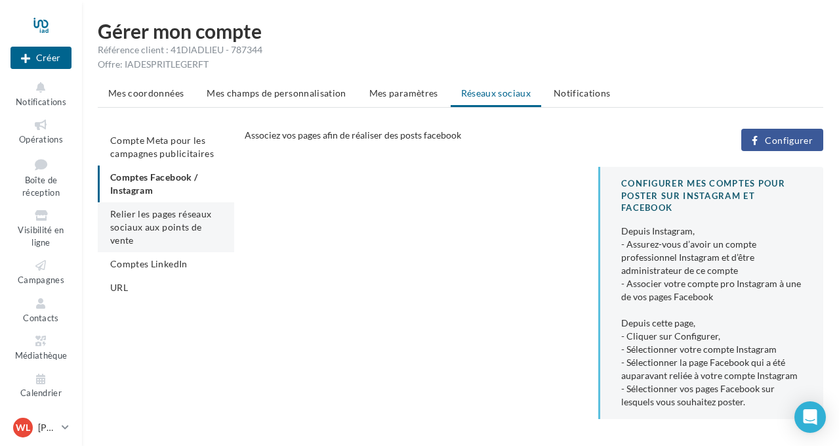
click at [154, 223] on span "Relier les pages réseaux sociaux aux points de vente" at bounding box center [160, 226] width 101 height 37
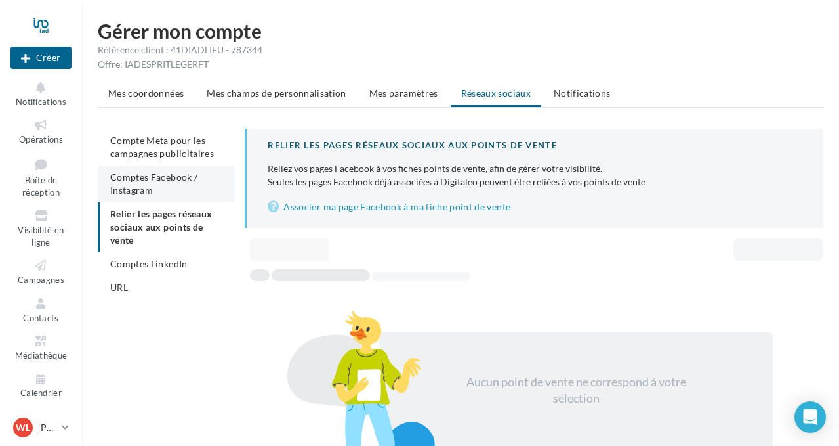
click at [170, 182] on li "Comptes Facebook / Instagram" at bounding box center [166, 183] width 137 height 37
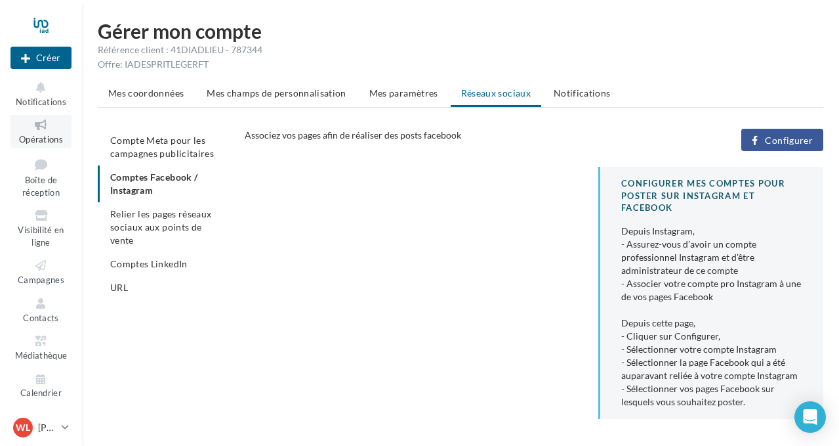
click at [50, 120] on icon at bounding box center [40, 124] width 53 height 15
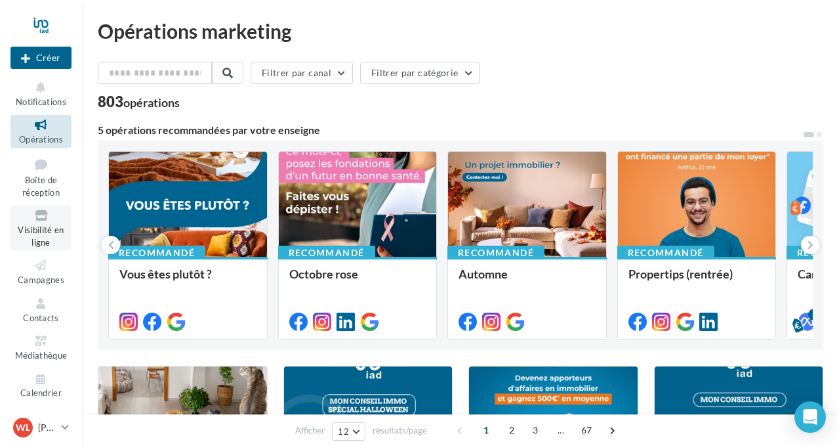
click at [47, 219] on icon at bounding box center [40, 215] width 53 height 15
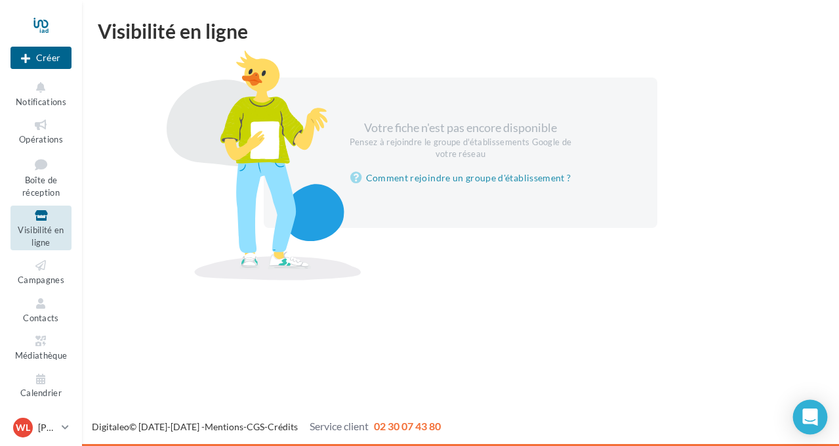
click at [805, 412] on icon "Open Intercom Messenger" at bounding box center [810, 416] width 15 height 17
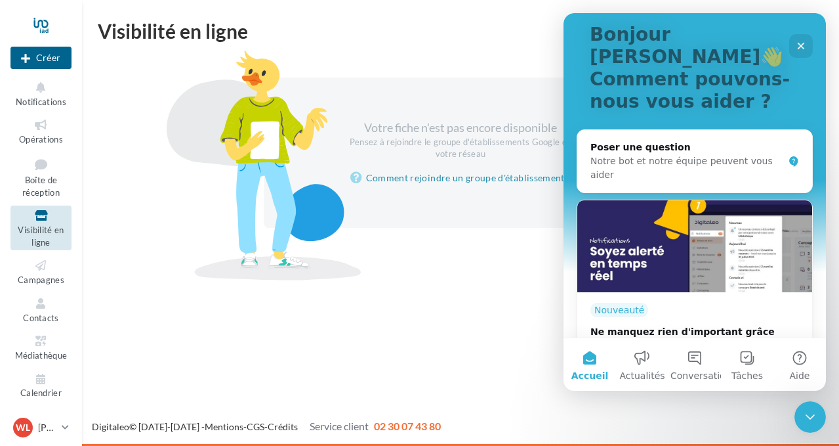
scroll to position [84, 0]
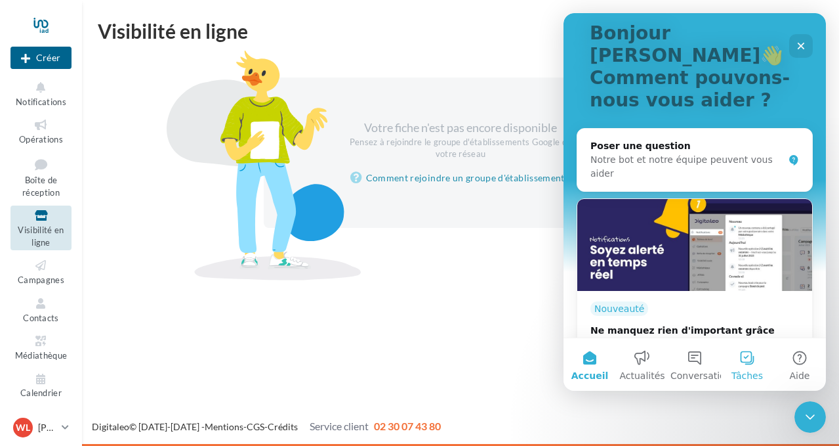
click at [747, 362] on button "Tâches" at bounding box center [747, 364] width 53 height 53
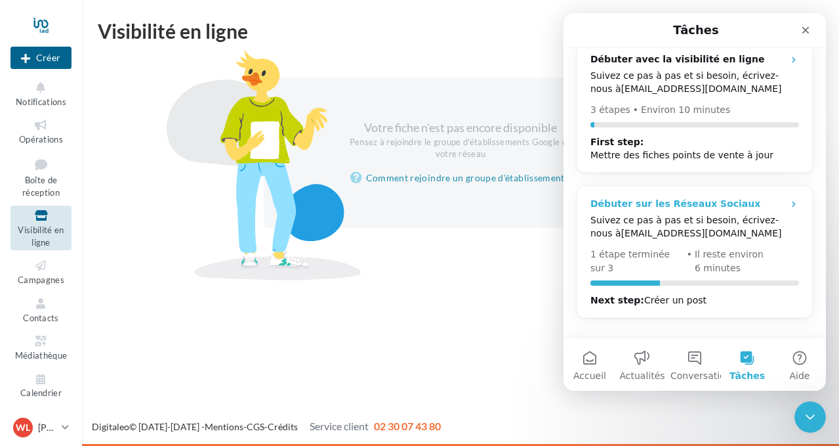
scroll to position [26, 0]
click at [778, 209] on div "Débuter sur les Réseaux Sociaux" at bounding box center [695, 204] width 209 height 14
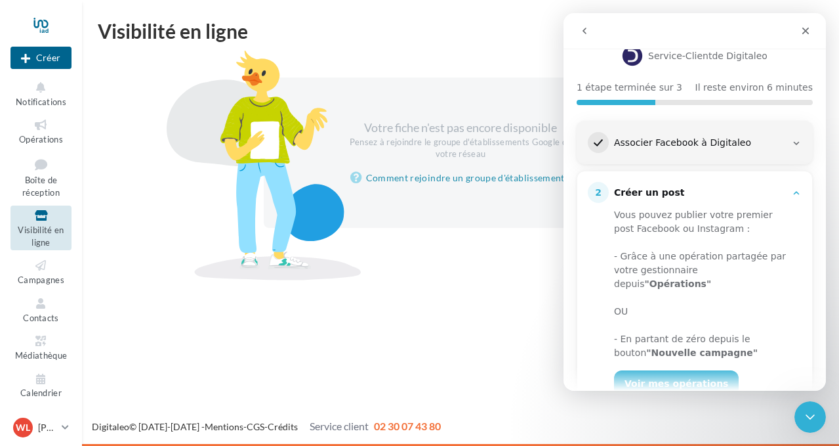
scroll to position [98, 0]
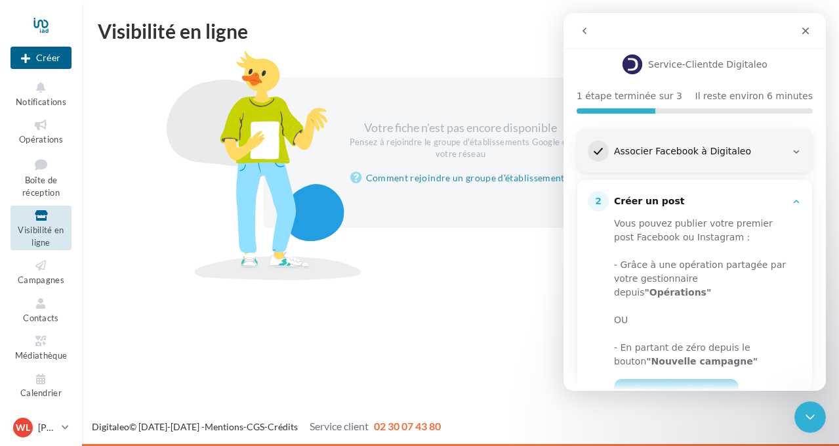
click at [706, 147] on div "Associer Facebook à Digitaleo" at bounding box center [700, 151] width 172 height 13
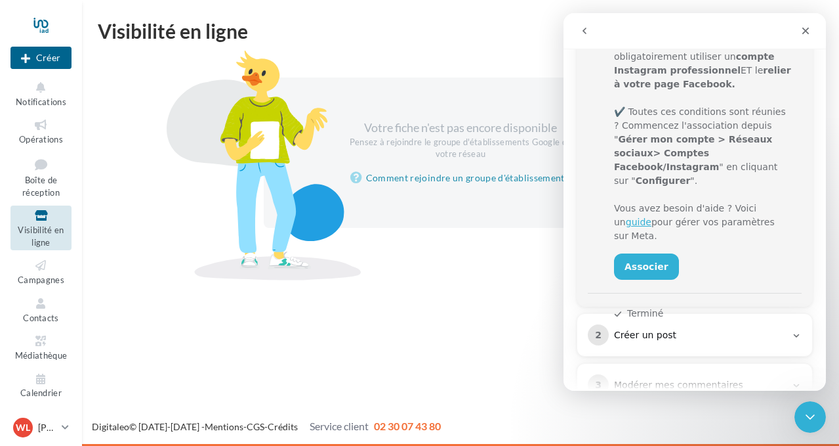
scroll to position [284, 0]
click at [652, 253] on link "Associer" at bounding box center [646, 266] width 65 height 26
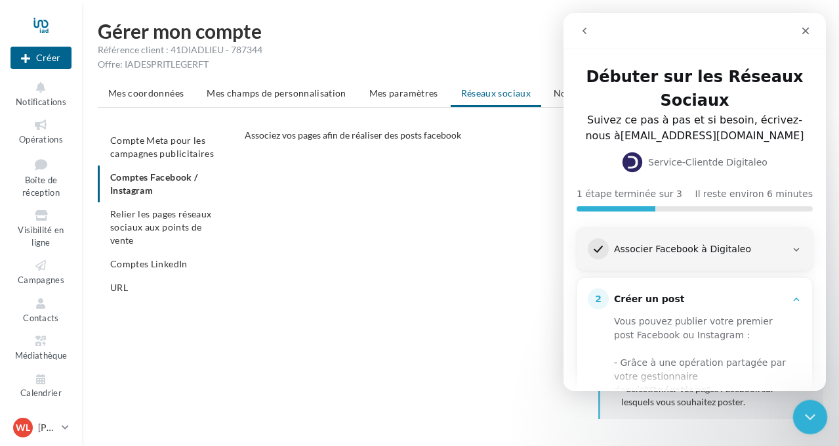
click at [812, 416] on icon "Fermer le Messenger Intercom" at bounding box center [809, 415] width 16 height 16
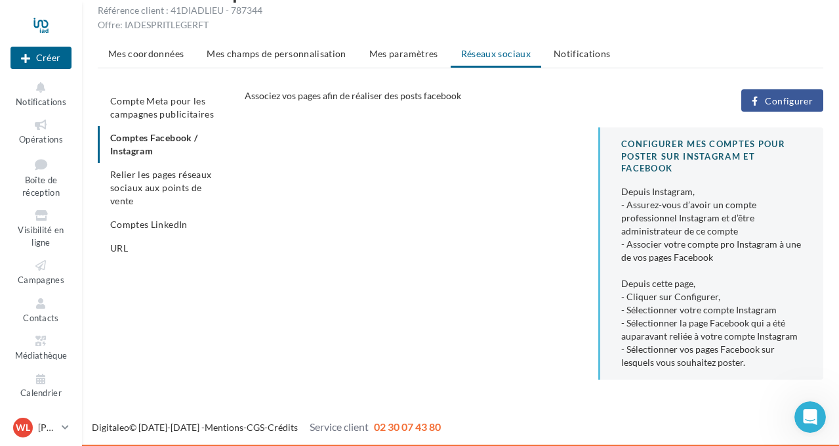
scroll to position [39, 0]
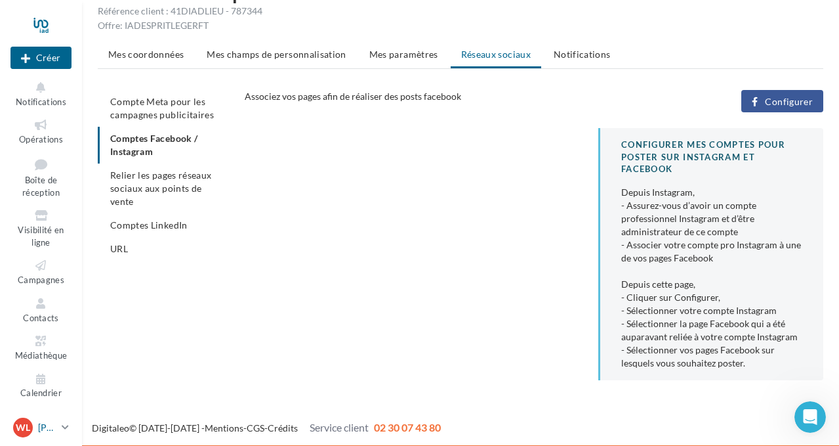
click at [57, 428] on link "WL William LEVEL william.level@iadfrance.fr" at bounding box center [41, 427] width 61 height 25
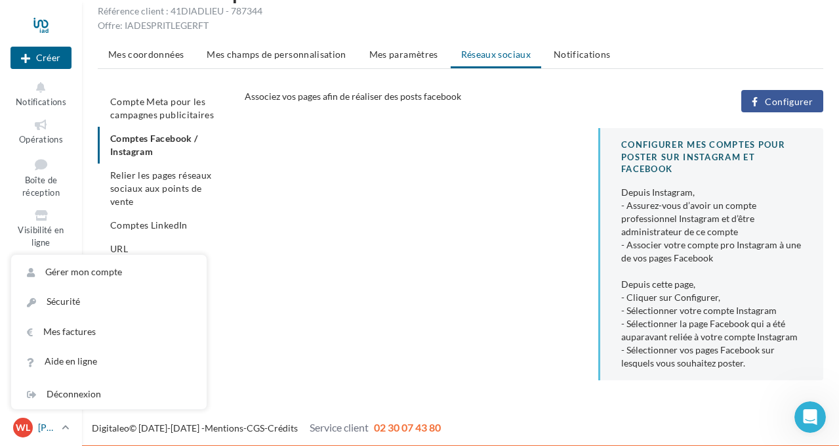
click at [57, 428] on link "WL William LEVEL william.level@iadfrance.fr" at bounding box center [41, 427] width 61 height 25
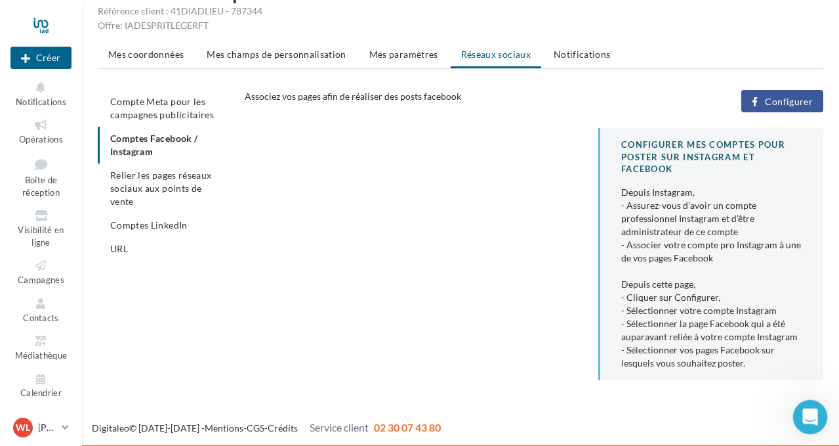
click at [815, 414] on icon "Ouvrir le Messenger Intercom" at bounding box center [809, 415] width 22 height 22
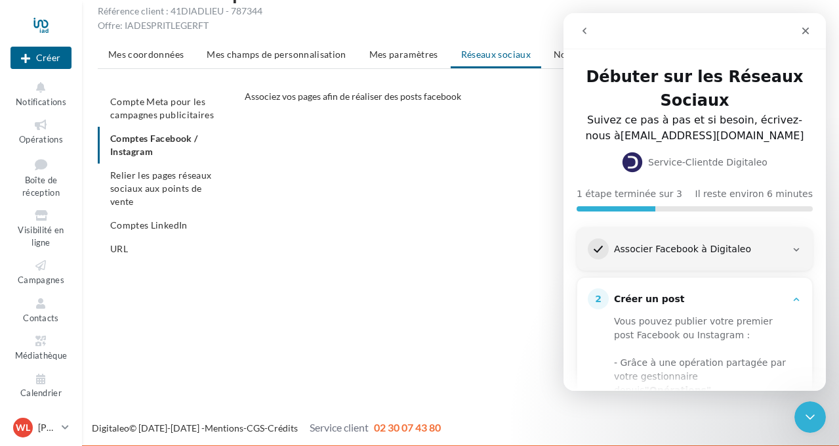
click at [585, 26] on icon "go back" at bounding box center [585, 31] width 11 height 11
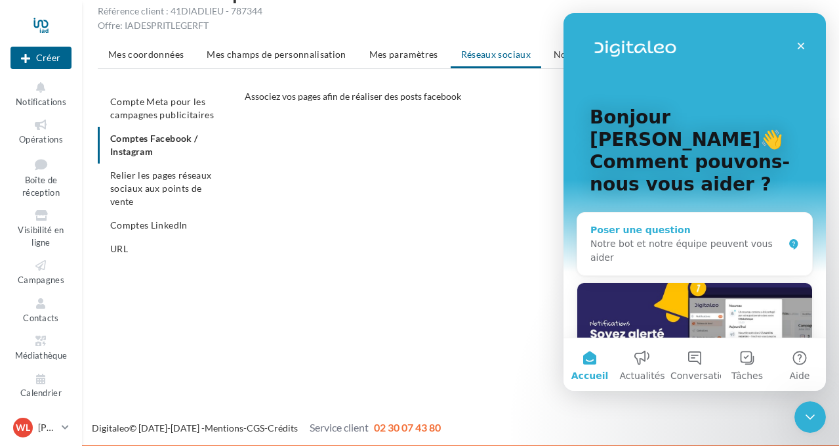
click at [660, 237] on div "Notre bot et notre équipe peuvent vous aider" at bounding box center [687, 251] width 193 height 28
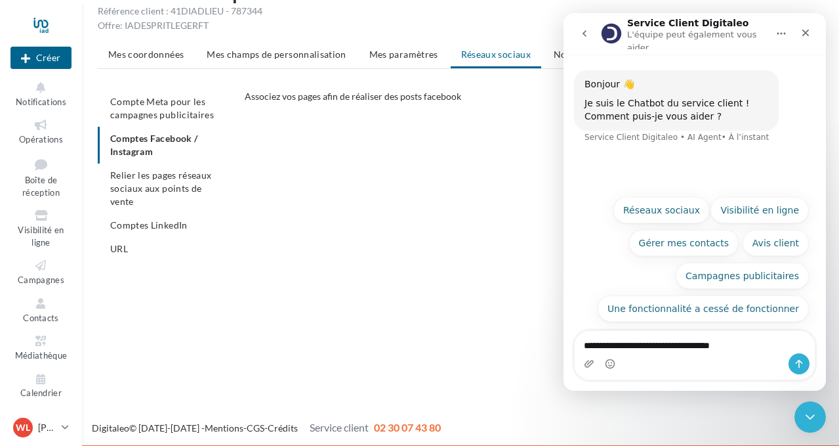
type textarea "**********"
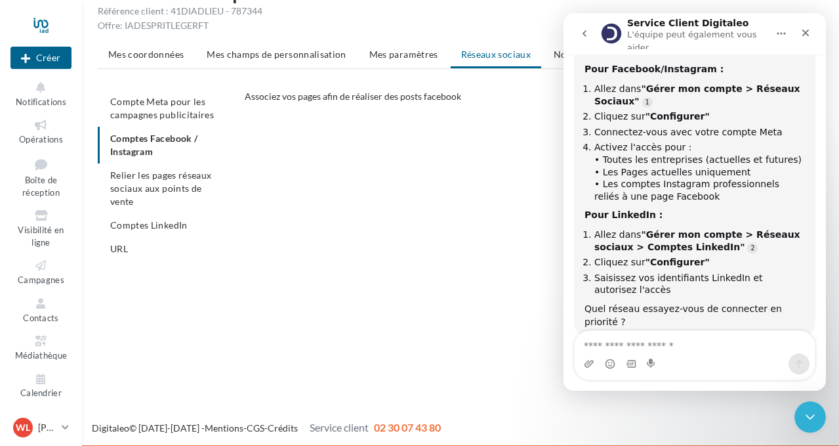
scroll to position [180, 0]
type textarea "*********"
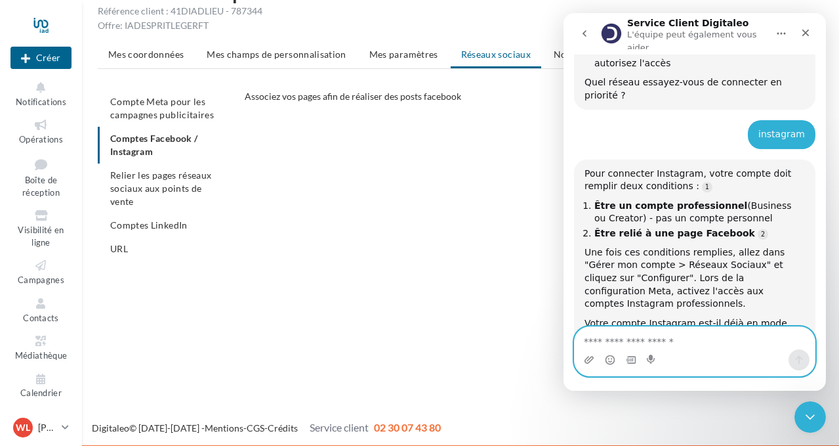
scroll to position [0, 0]
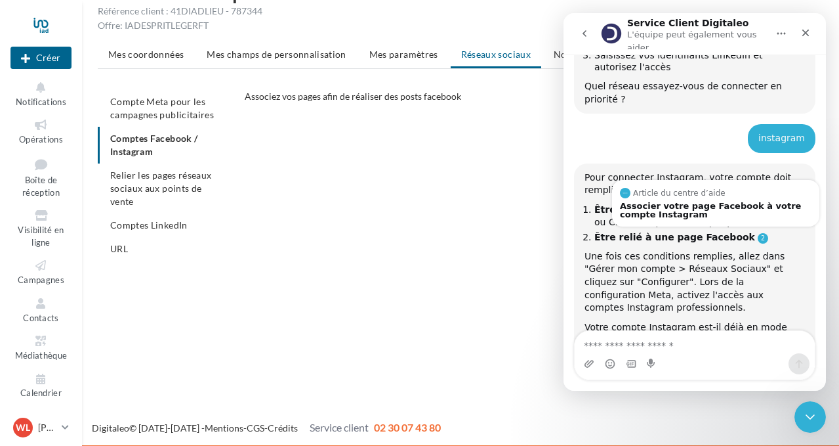
click at [758, 233] on link "Source reference 9253943:" at bounding box center [763, 238] width 11 height 11
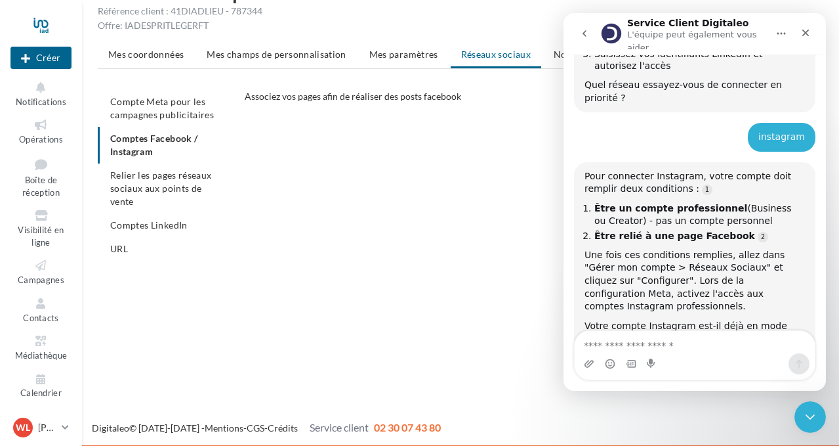
scroll to position [404, 0]
click at [423, 228] on div "CONFIGURER MES COMPTES POUR POSTER sur instagram et facebook Depuis Instagram, …" at bounding box center [539, 259] width 589 height 263
click at [808, 33] on icon "Fermer" at bounding box center [806, 33] width 11 height 11
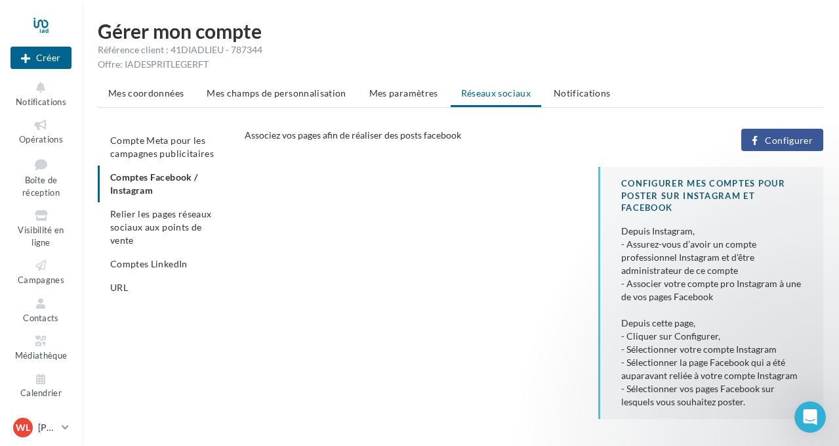
scroll to position [39, 0]
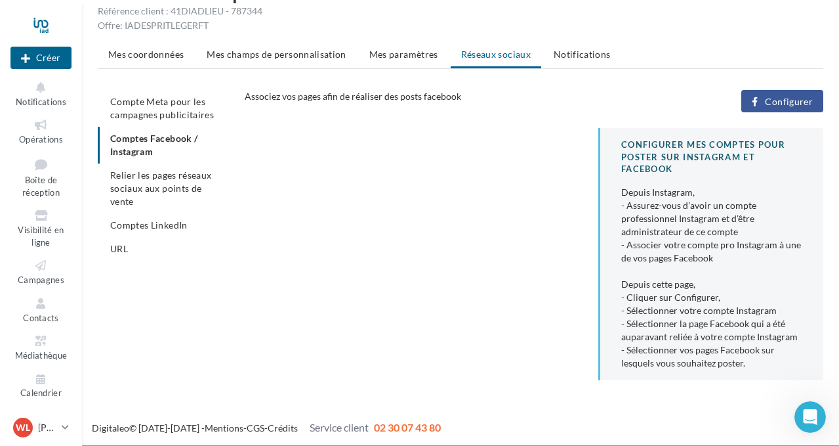
click at [776, 94] on button "Configurer" at bounding box center [783, 101] width 82 height 22
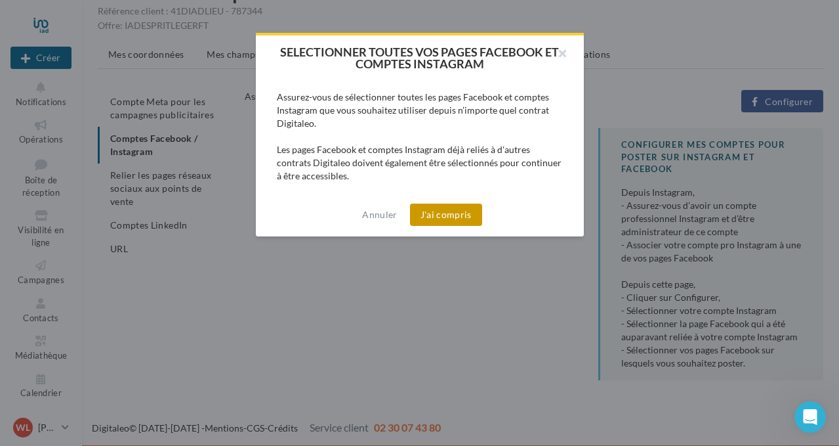
click at [435, 216] on button "J'ai compris" at bounding box center [446, 214] width 72 height 22
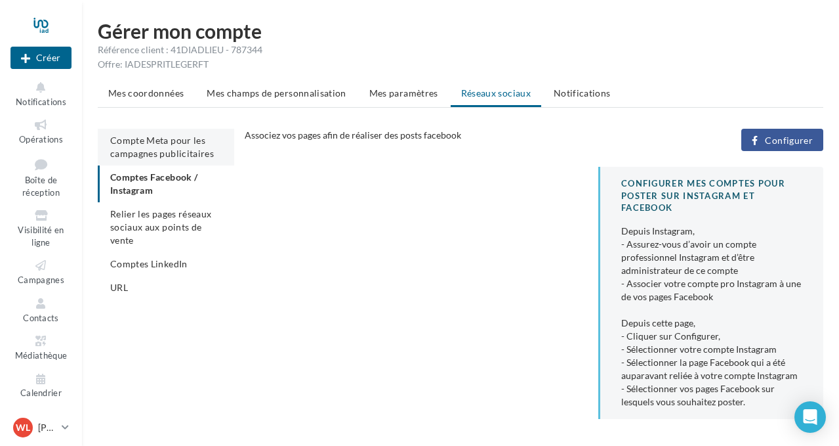
click at [139, 143] on span "Compte Meta pour les campagnes publicitaires" at bounding box center [162, 147] width 104 height 24
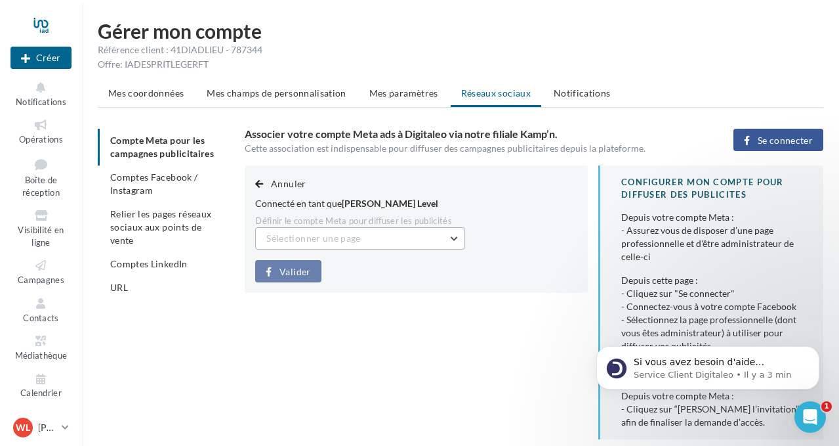
click at [435, 236] on button "Sélectionner une page" at bounding box center [360, 238] width 210 height 22
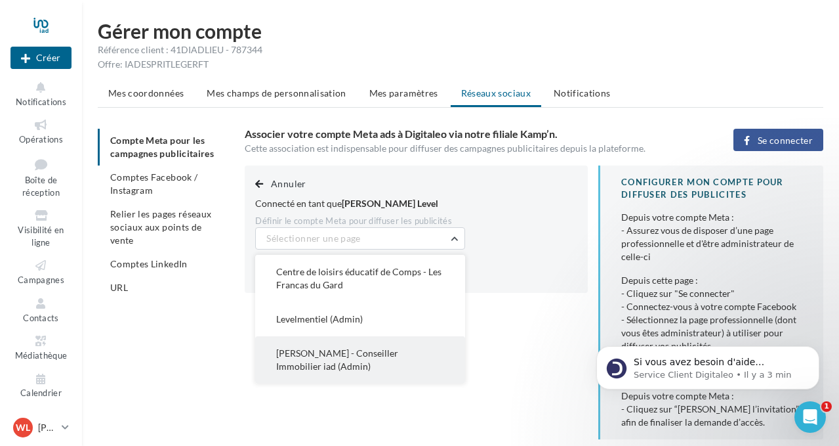
click at [397, 364] on button "William Level - Conseiller Immobilier iad (Admin)" at bounding box center [360, 359] width 210 height 47
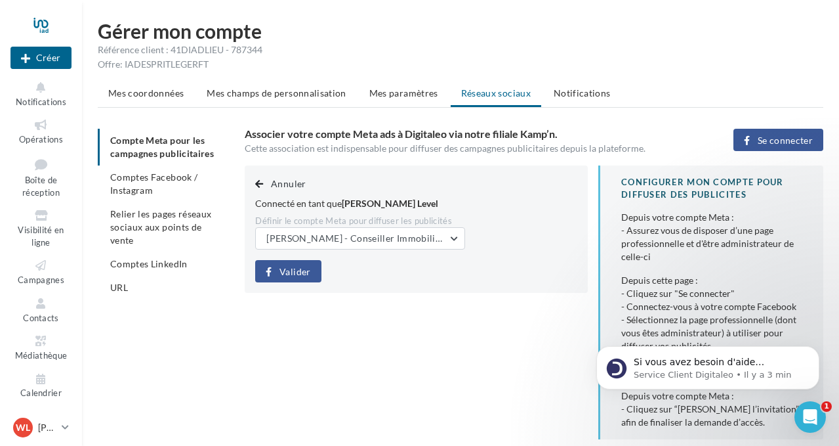
click at [308, 275] on span "Valider" at bounding box center [295, 271] width 31 height 11
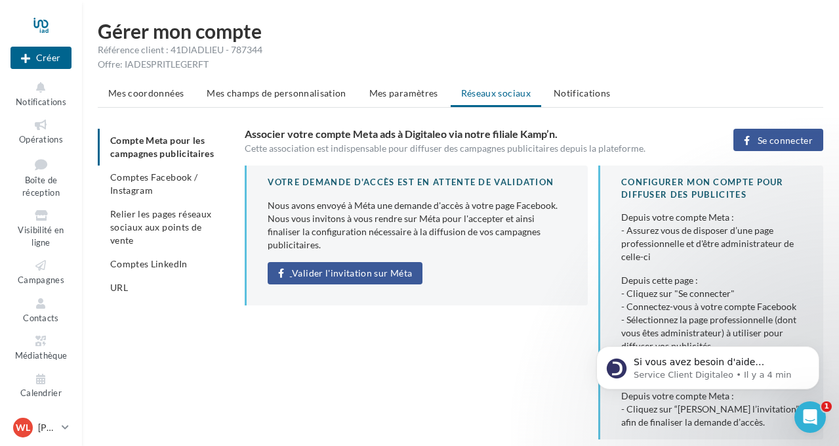
click at [345, 268] on span "Valider l'invitation sur Méta" at bounding box center [352, 273] width 120 height 11
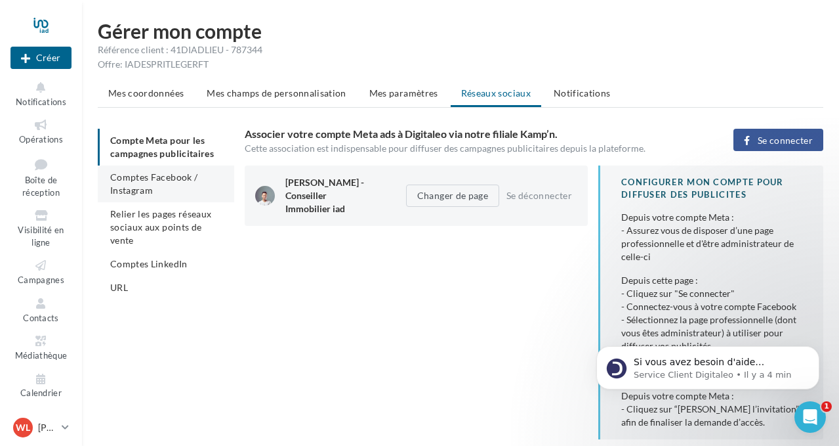
click at [184, 182] on span "Comptes Facebook / Instagram" at bounding box center [153, 183] width 87 height 24
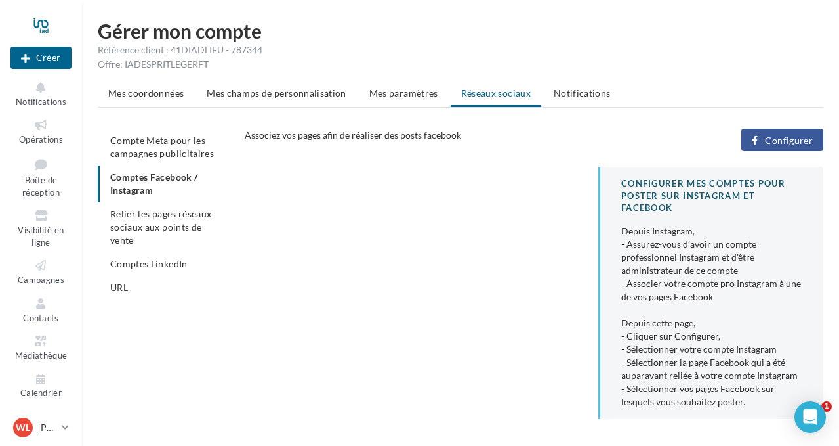
click at [776, 140] on span "Configurer" at bounding box center [789, 140] width 48 height 11
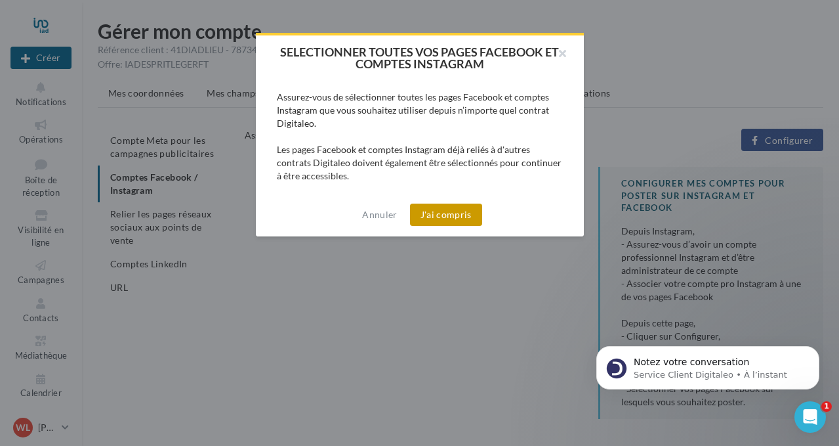
click at [438, 217] on button "J'ai compris" at bounding box center [446, 214] width 72 height 22
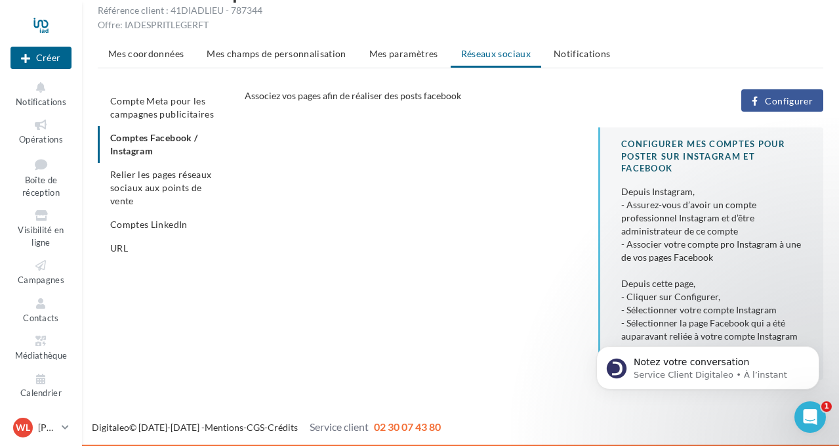
scroll to position [39, 0]
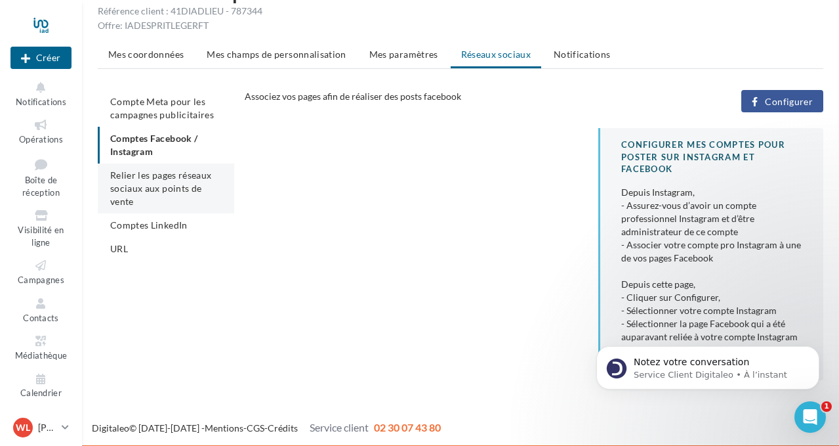
click at [190, 181] on li "Relier les pages réseaux sociaux aux points de vente" at bounding box center [166, 188] width 137 height 50
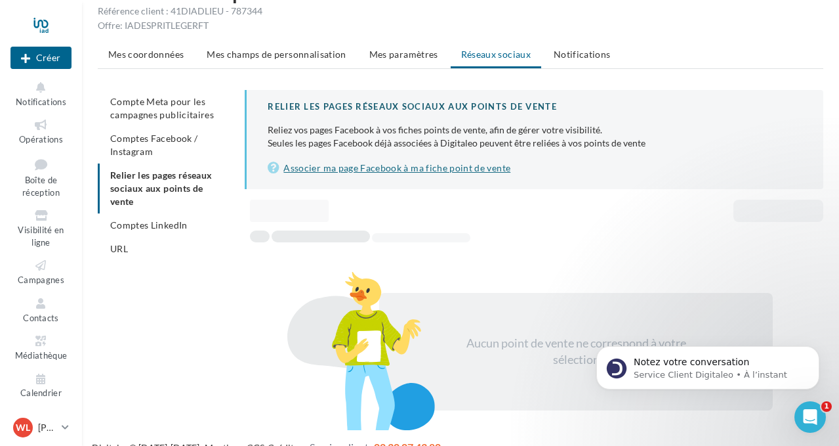
click at [423, 167] on link "Associer ma page Facebook à ma fiche point de vente" at bounding box center [535, 168] width 535 height 16
click at [148, 144] on li "Comptes Facebook / Instagram" at bounding box center [166, 145] width 137 height 37
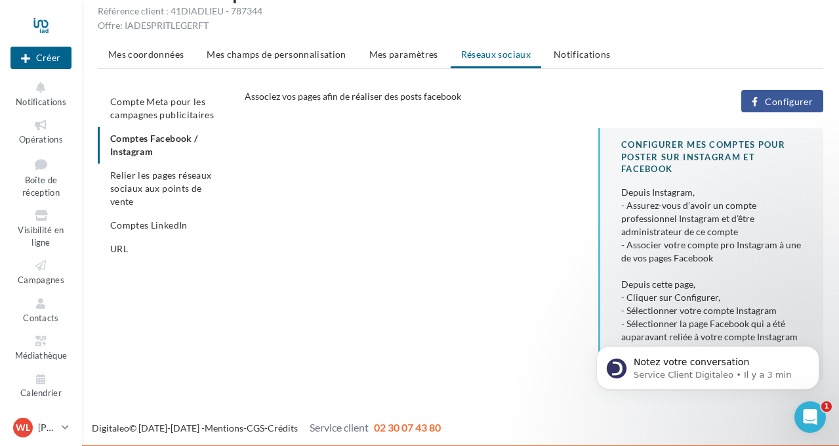
click at [549, 166] on div "CONFIGURER MES COMPTES POUR POSTER sur instagram et facebook Depuis Instagram, …" at bounding box center [539, 259] width 589 height 263
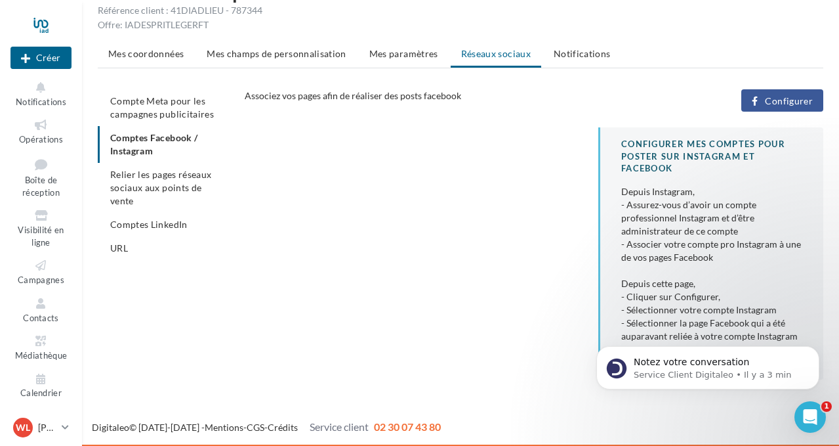
scroll to position [39, 0]
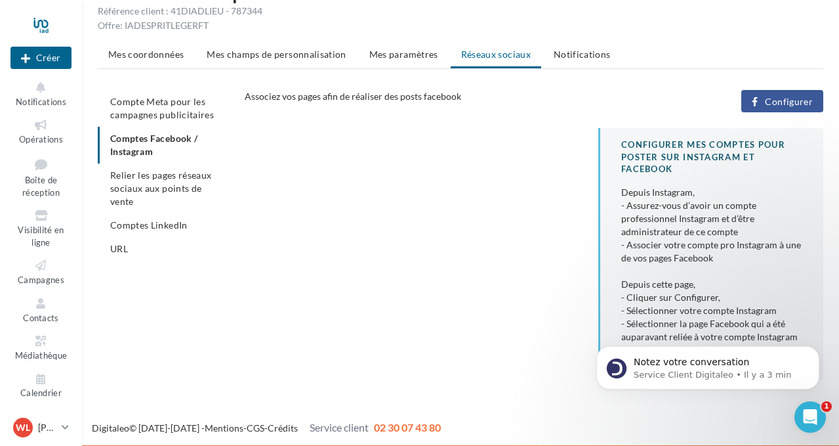
click at [810, 106] on span "Configurer" at bounding box center [789, 101] width 48 height 11
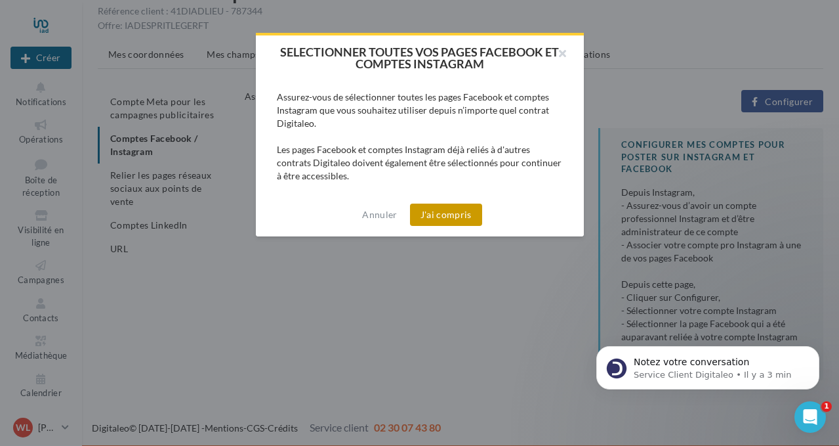
click at [429, 212] on button "J'ai compris" at bounding box center [446, 214] width 72 height 22
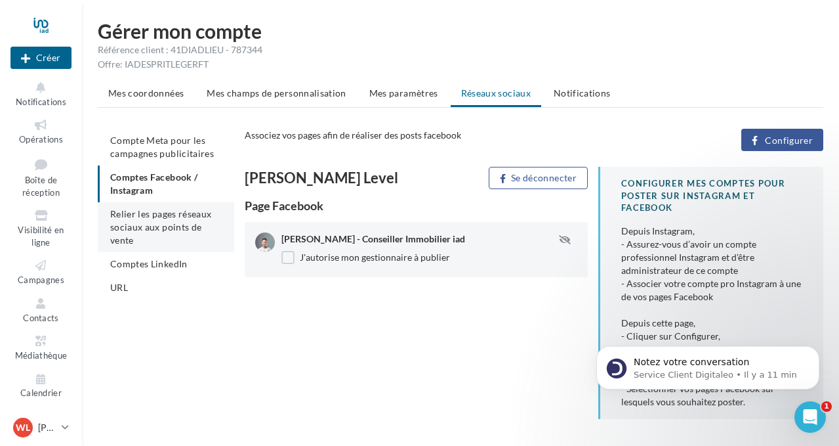
click at [167, 221] on span "Relier les pages réseaux sociaux aux points de vente" at bounding box center [160, 226] width 101 height 37
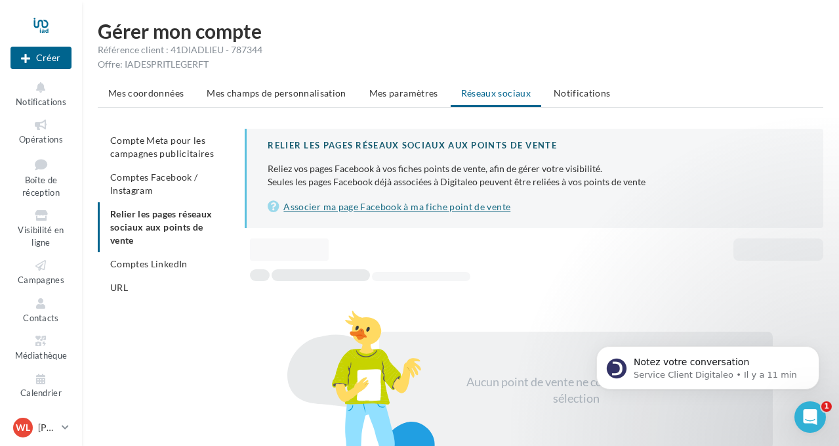
click at [398, 205] on link "Associer ma page Facebook à ma fiche point de vente" at bounding box center [535, 207] width 535 height 16
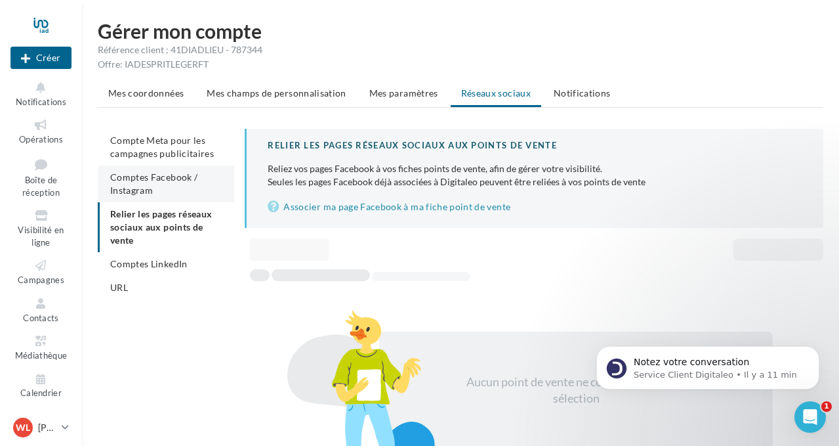
click at [158, 182] on li "Comptes Facebook / Instagram" at bounding box center [166, 183] width 137 height 37
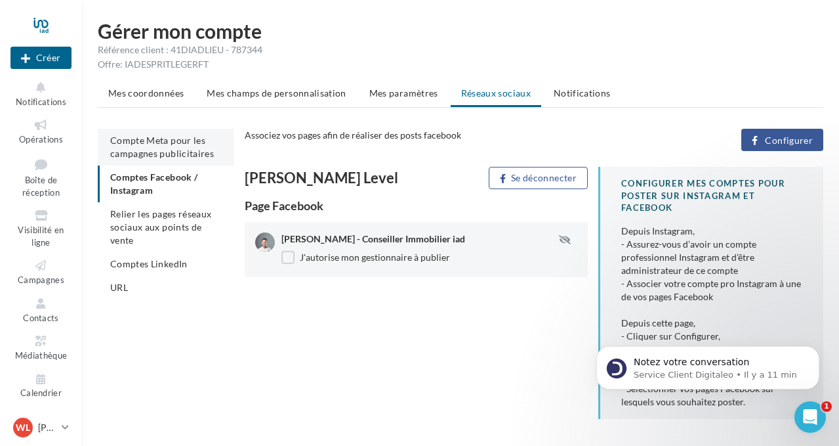
click at [184, 142] on span "Compte Meta pour les campagnes publicitaires" at bounding box center [162, 147] width 104 height 24
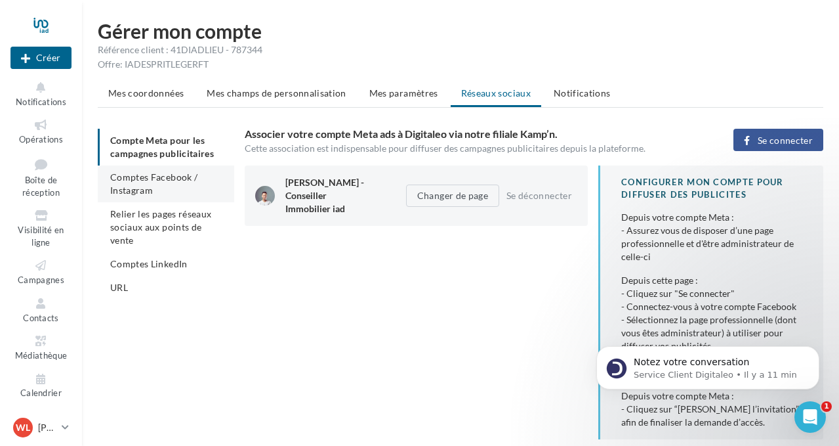
click at [172, 187] on li "Comptes Facebook / Instagram" at bounding box center [166, 183] width 137 height 37
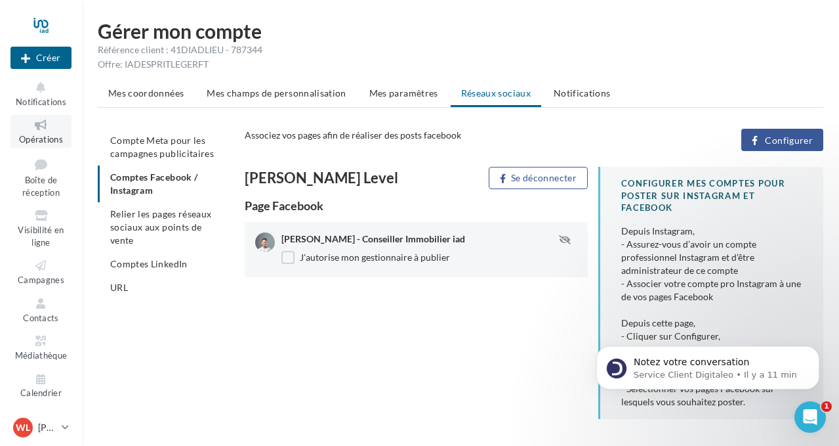
click at [48, 136] on span "Opérations" at bounding box center [41, 139] width 44 height 11
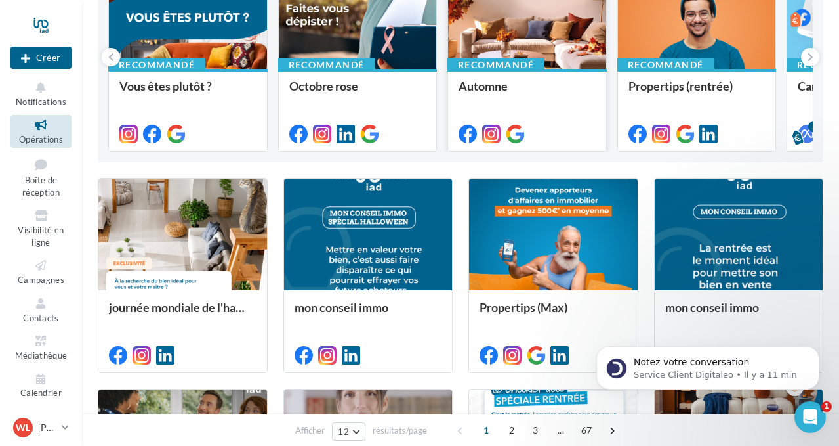
scroll to position [230, 0]
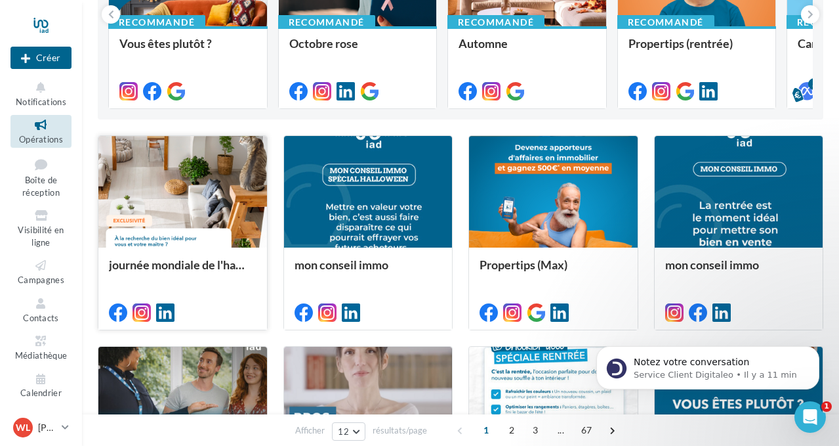
click at [216, 196] on div at bounding box center [182, 193] width 169 height 114
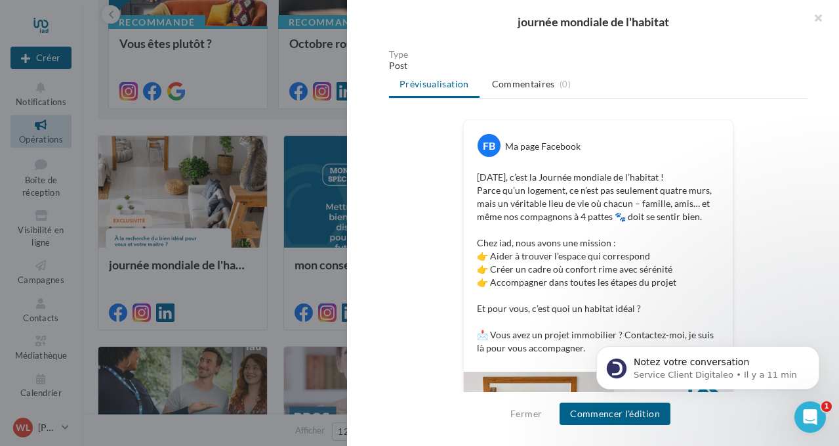
scroll to position [284, 0]
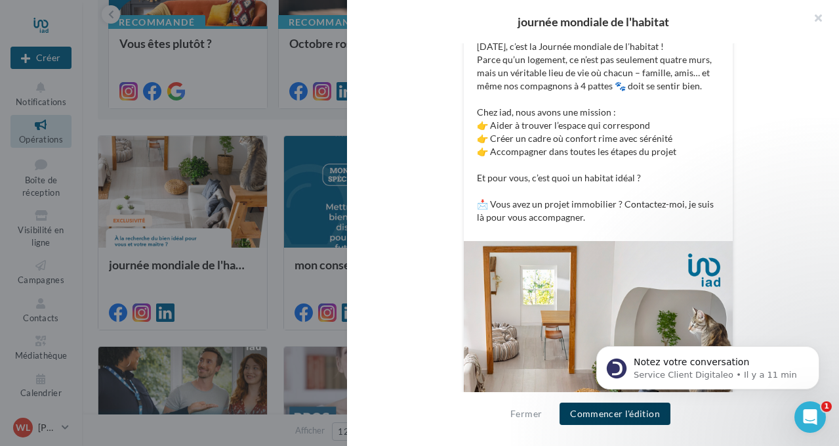
click at [597, 421] on button "Commencer l'édition" at bounding box center [615, 413] width 111 height 22
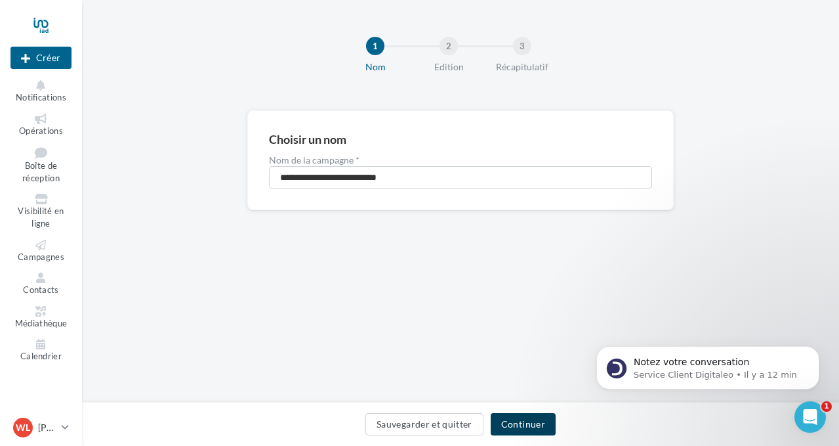
click at [517, 421] on button "Continuer" at bounding box center [523, 424] width 65 height 22
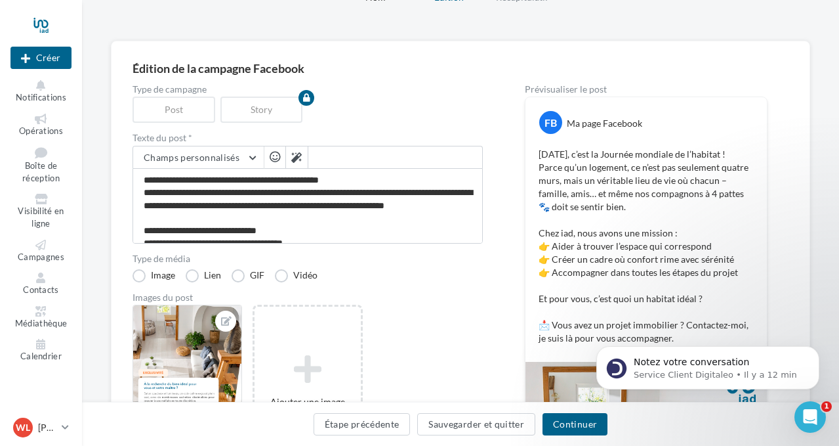
scroll to position [72, 0]
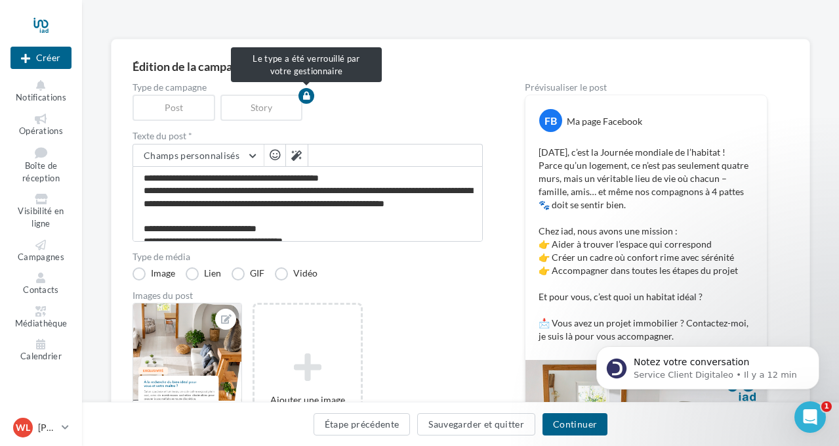
click at [276, 108] on div "Story" at bounding box center [265, 108] width 88 height 26
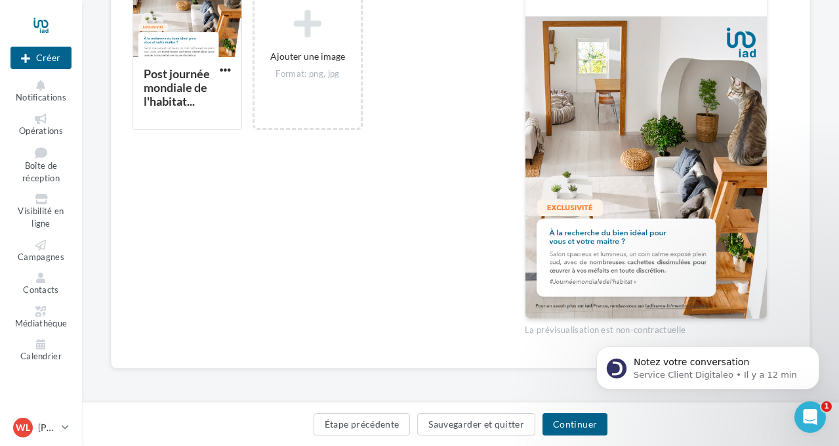
scroll to position [414, 0]
click at [570, 431] on button "Continuer" at bounding box center [575, 424] width 65 height 22
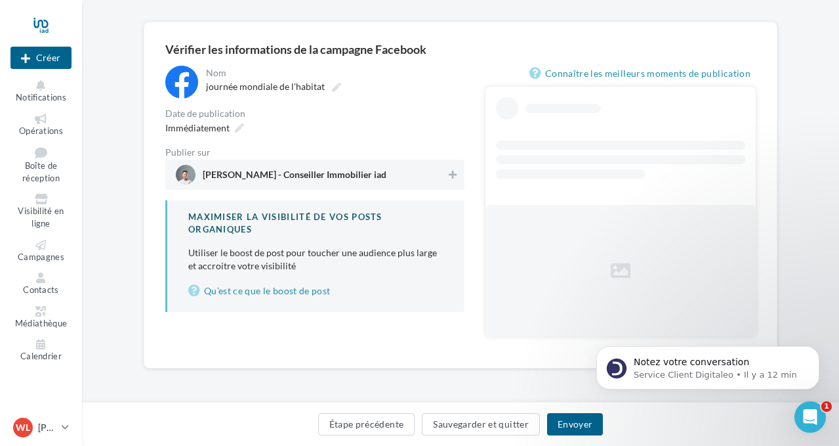
scroll to position [53, 0]
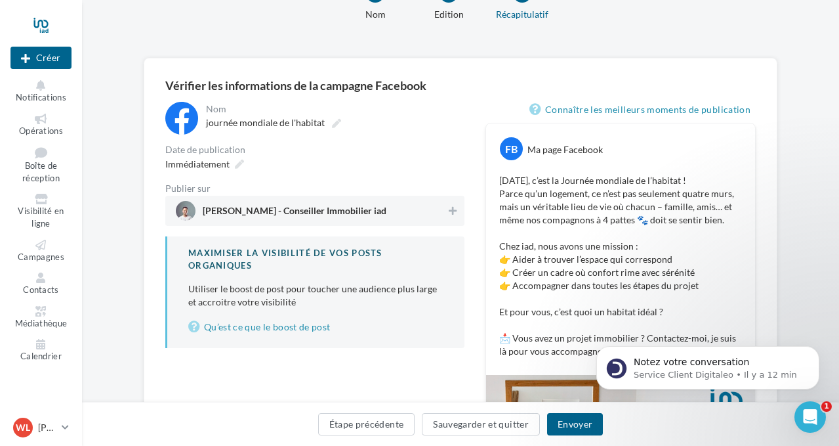
click at [326, 209] on span "[PERSON_NAME] - Conseiller Immobilier iad" at bounding box center [295, 213] width 184 height 14
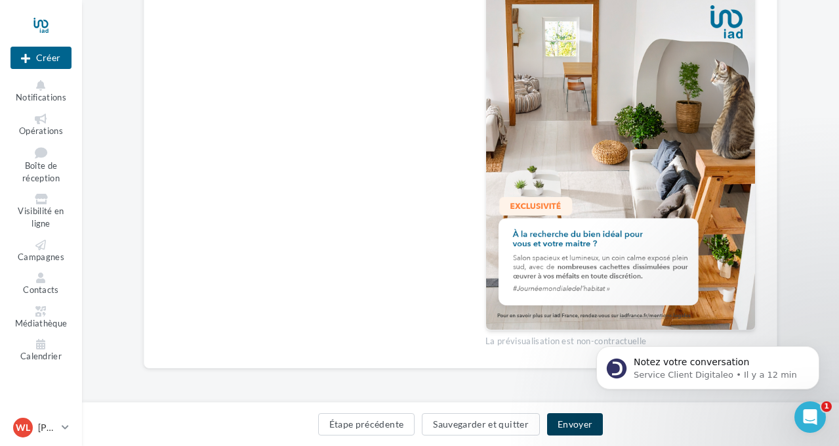
scroll to position [435, 0]
click at [582, 425] on button "Envoyer" at bounding box center [575, 424] width 56 height 22
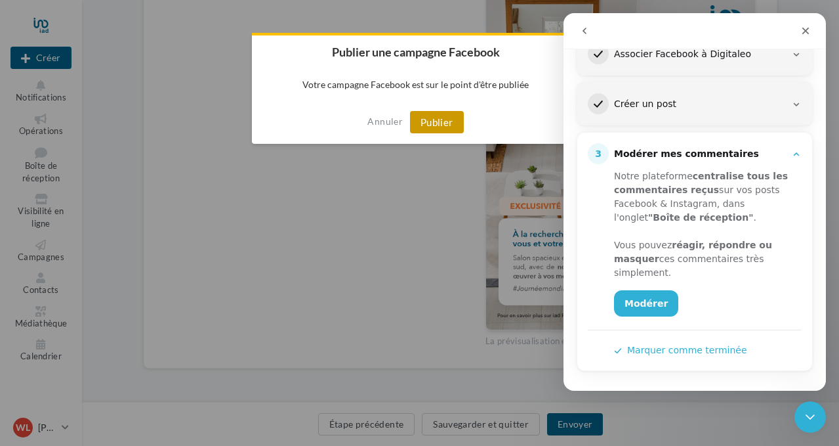
scroll to position [195, 0]
click at [426, 120] on button "Publier" at bounding box center [437, 122] width 54 height 22
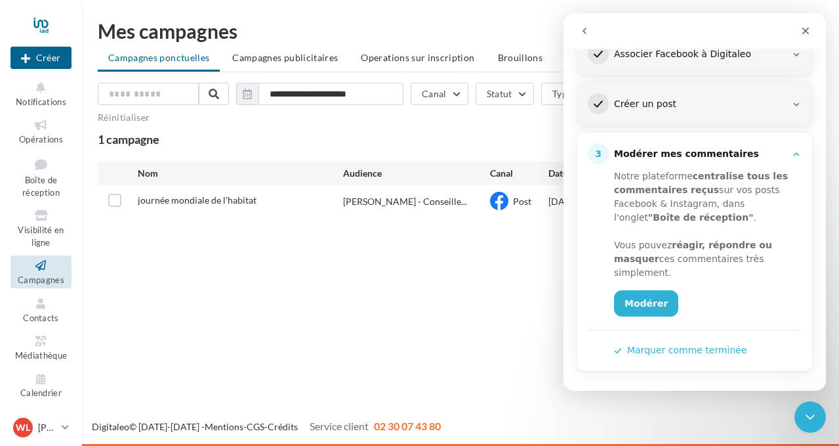
scroll to position [195, 0]
click at [426, 301] on div "Nouvelle campagne Créer Notifications Opérations Boîte de réception Visibilité …" at bounding box center [419, 223] width 839 height 446
click at [808, 31] on icon "Fermer" at bounding box center [806, 31] width 11 height 11
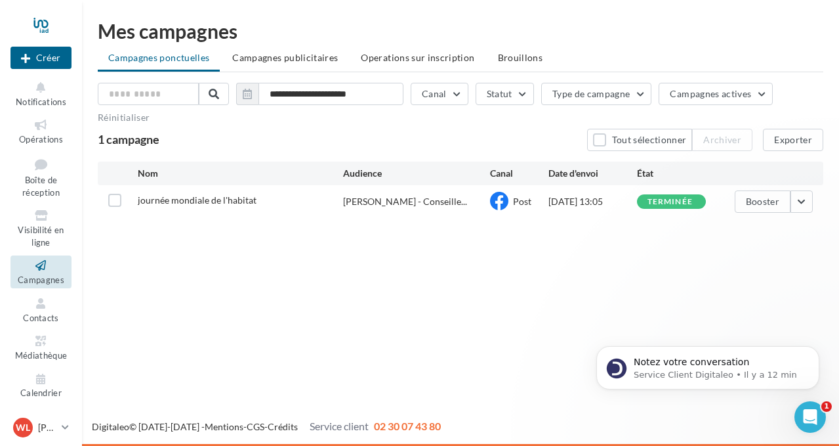
scroll to position [0, 0]
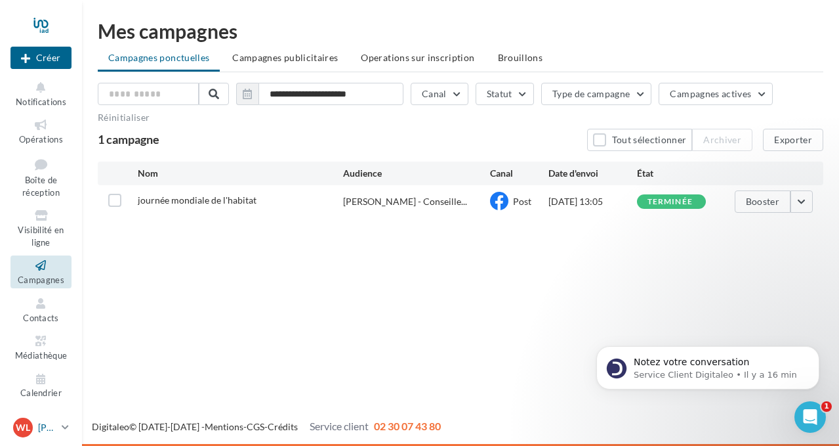
click at [35, 423] on div "[PERSON_NAME] LEVEL [PERSON_NAME][EMAIL_ADDRESS][DOMAIN_NAME]" at bounding box center [34, 427] width 43 height 20
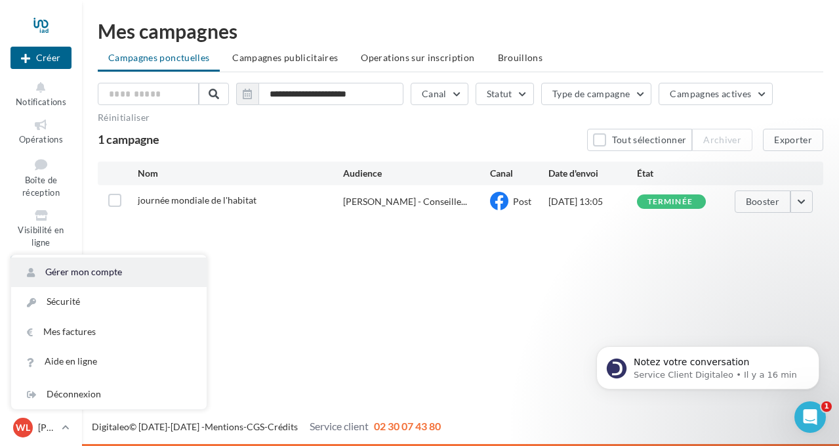
click at [119, 278] on link "Gérer mon compte" at bounding box center [109, 272] width 196 height 30
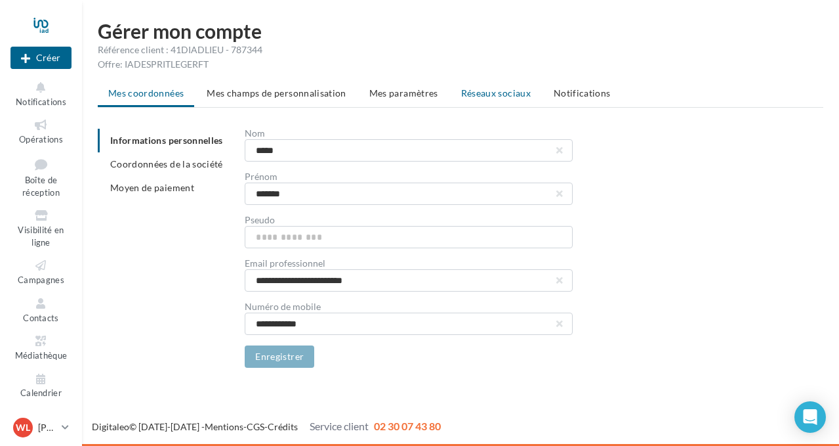
click at [484, 89] on span "Réseaux sociaux" at bounding box center [496, 92] width 70 height 11
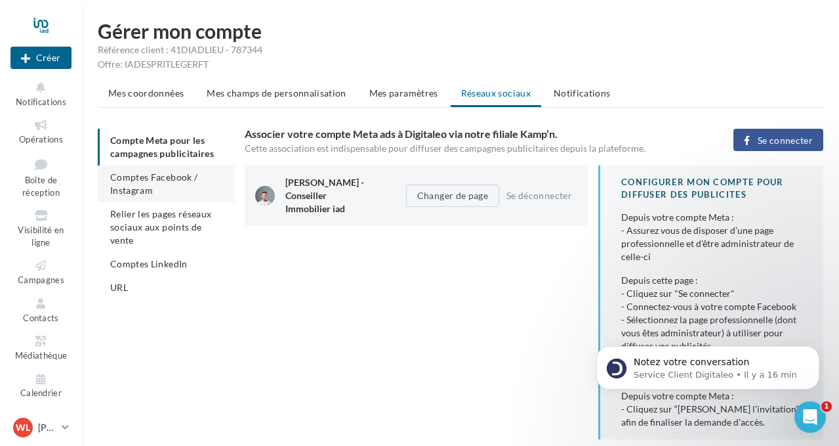
click at [173, 182] on span "Comptes Facebook / Instagram" at bounding box center [153, 183] width 87 height 24
